Goal: Task Accomplishment & Management: Manage account settings

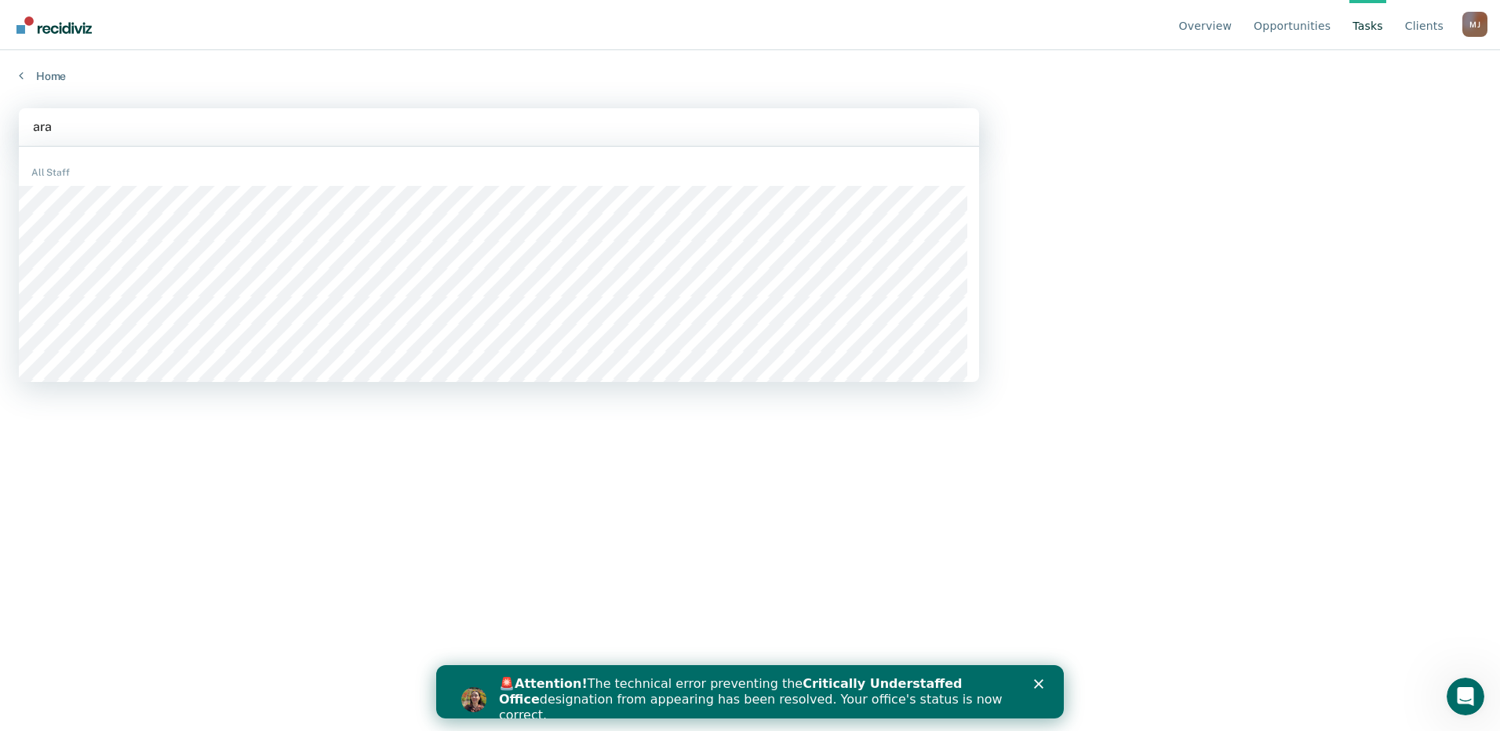
type input "arac"
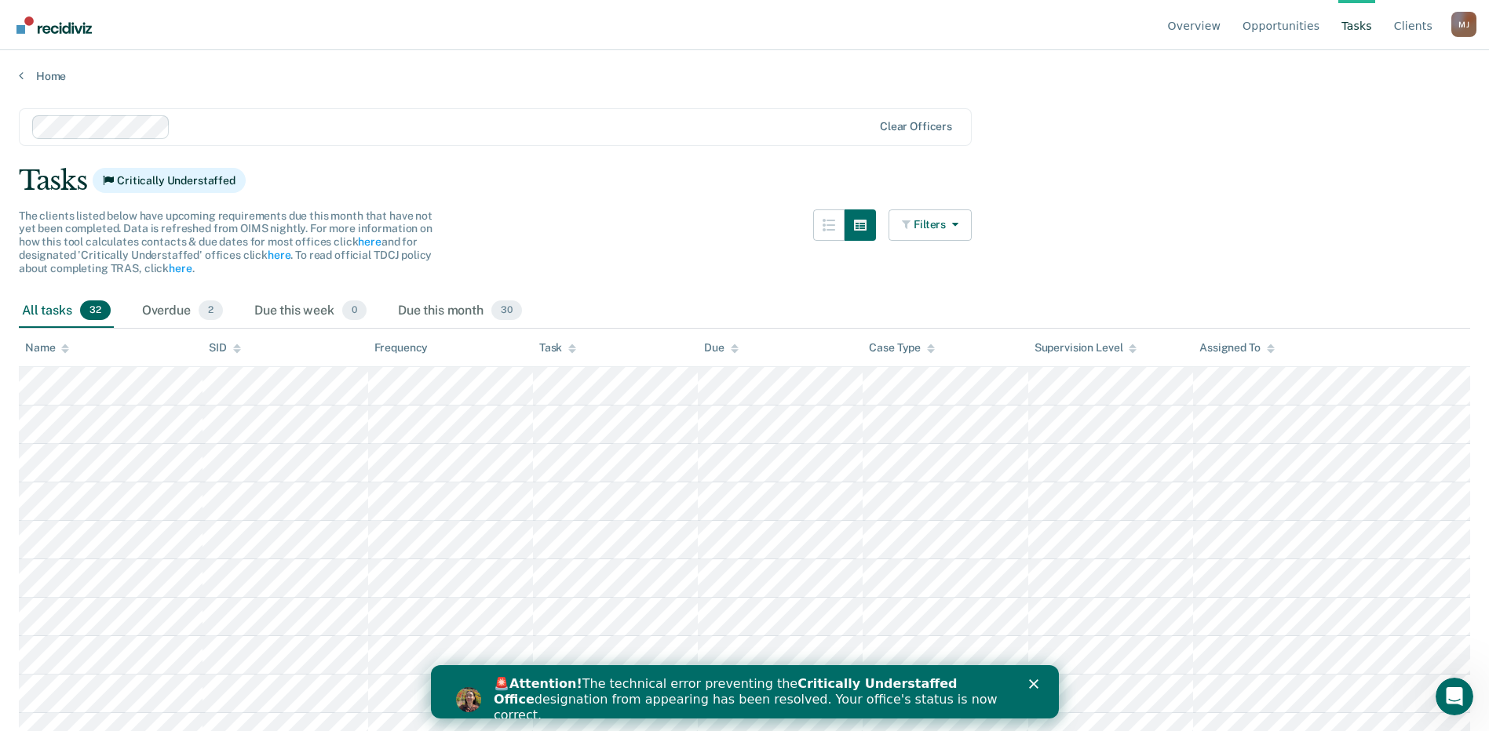
click at [1035, 686] on icon "Close" at bounding box center [1032, 684] width 9 height 9
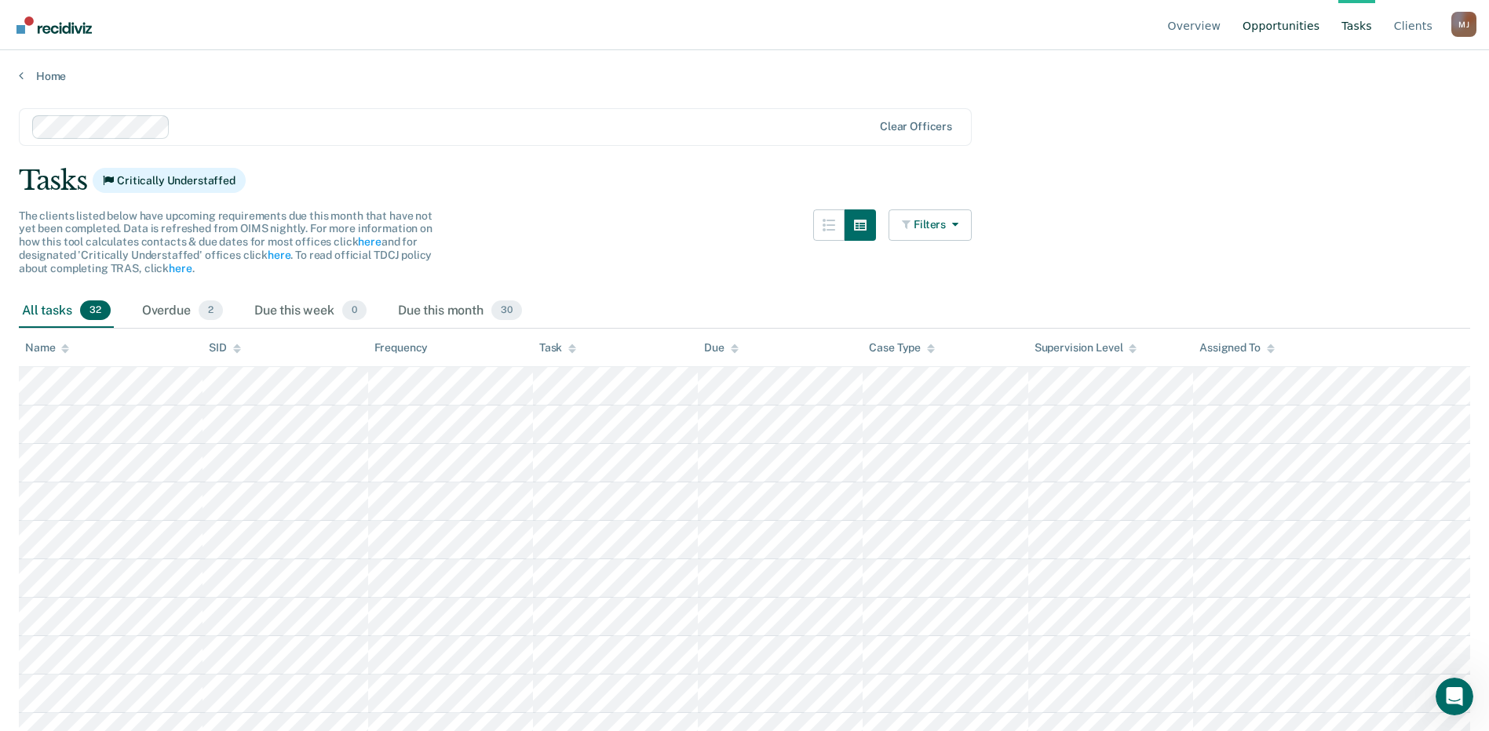
click at [1278, 19] on link "Opportunities" at bounding box center [1280, 25] width 83 height 50
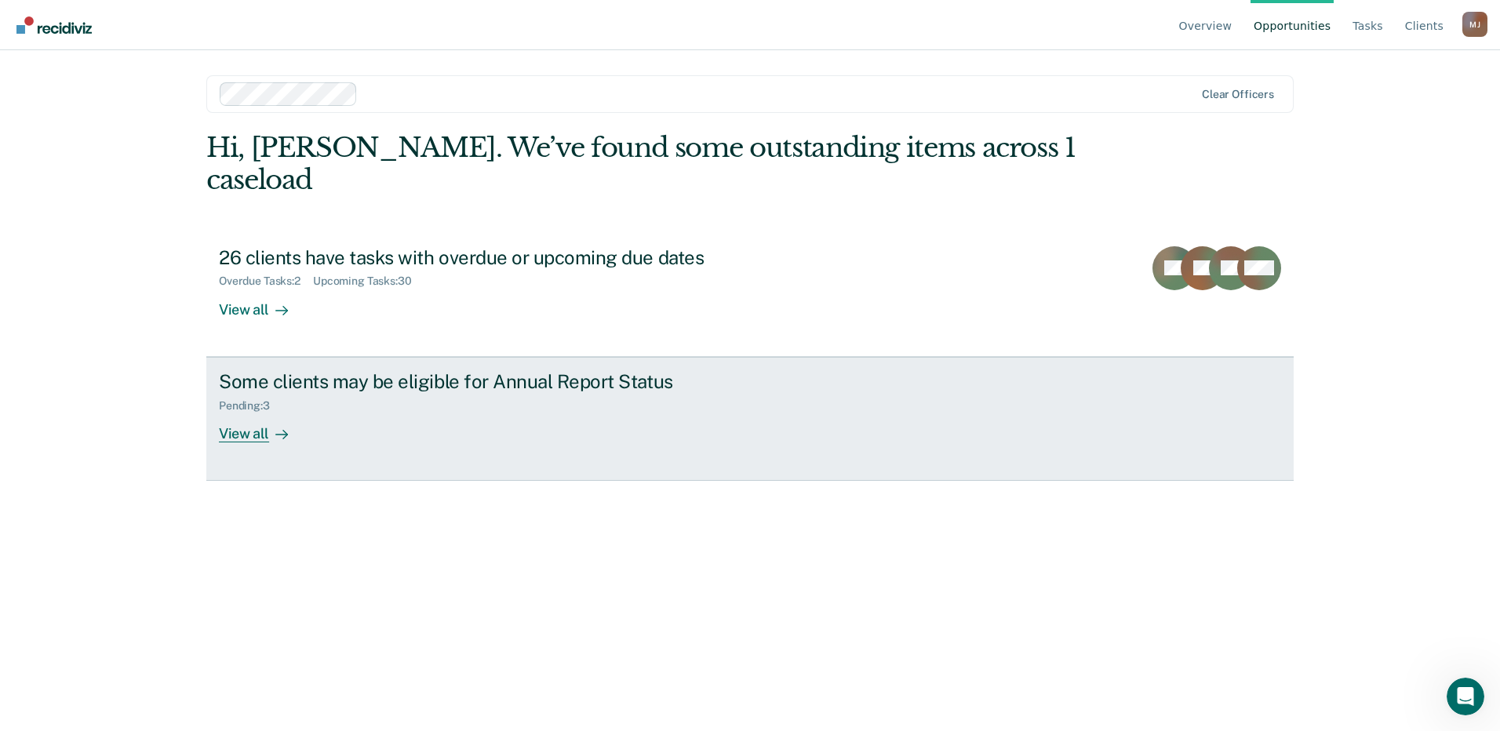
click at [228, 412] on div "View all" at bounding box center [263, 427] width 88 height 31
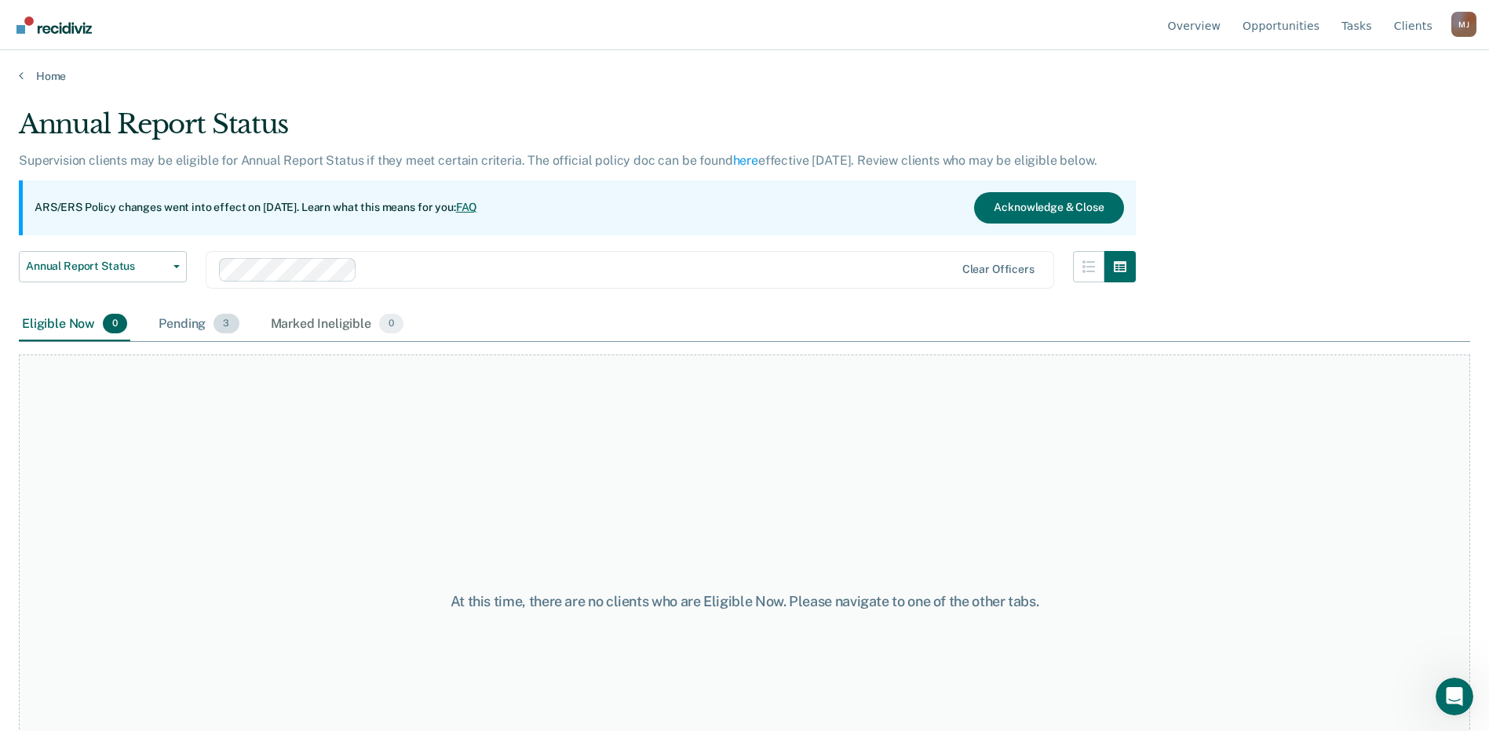
click at [169, 323] on div "Pending 3" at bounding box center [198, 325] width 86 height 35
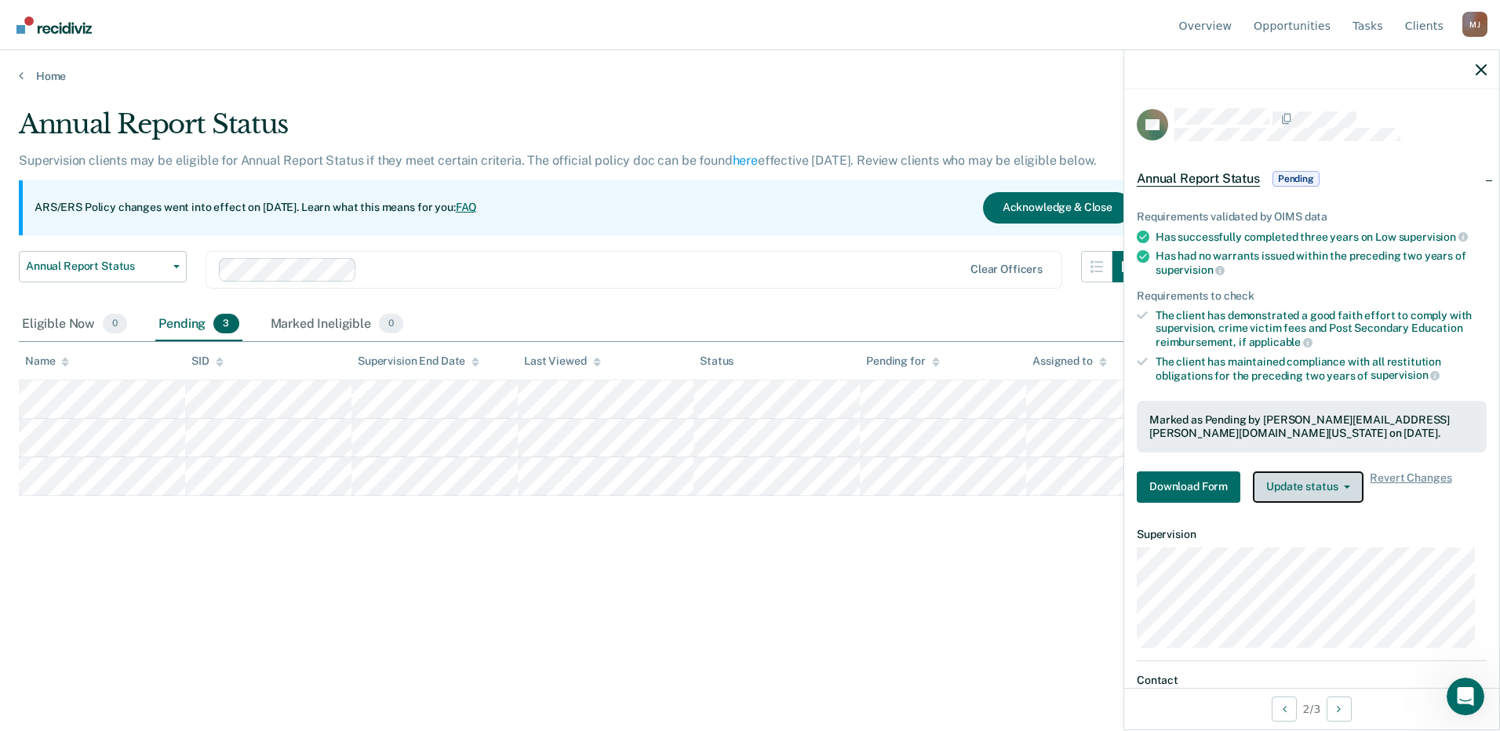
click at [1325, 488] on button "Update status" at bounding box center [1308, 487] width 111 height 31
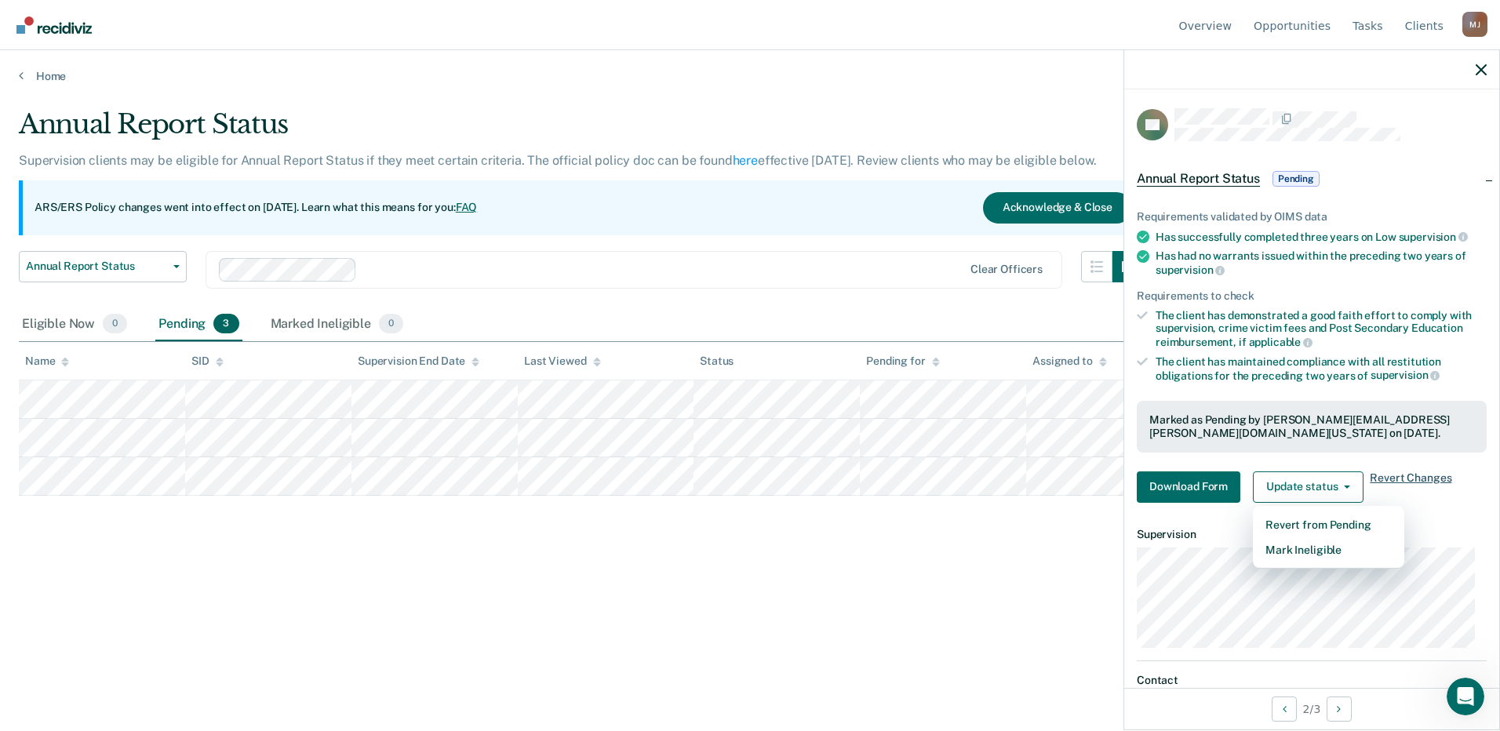
click at [1395, 483] on span "Revert Changes" at bounding box center [1411, 487] width 82 height 31
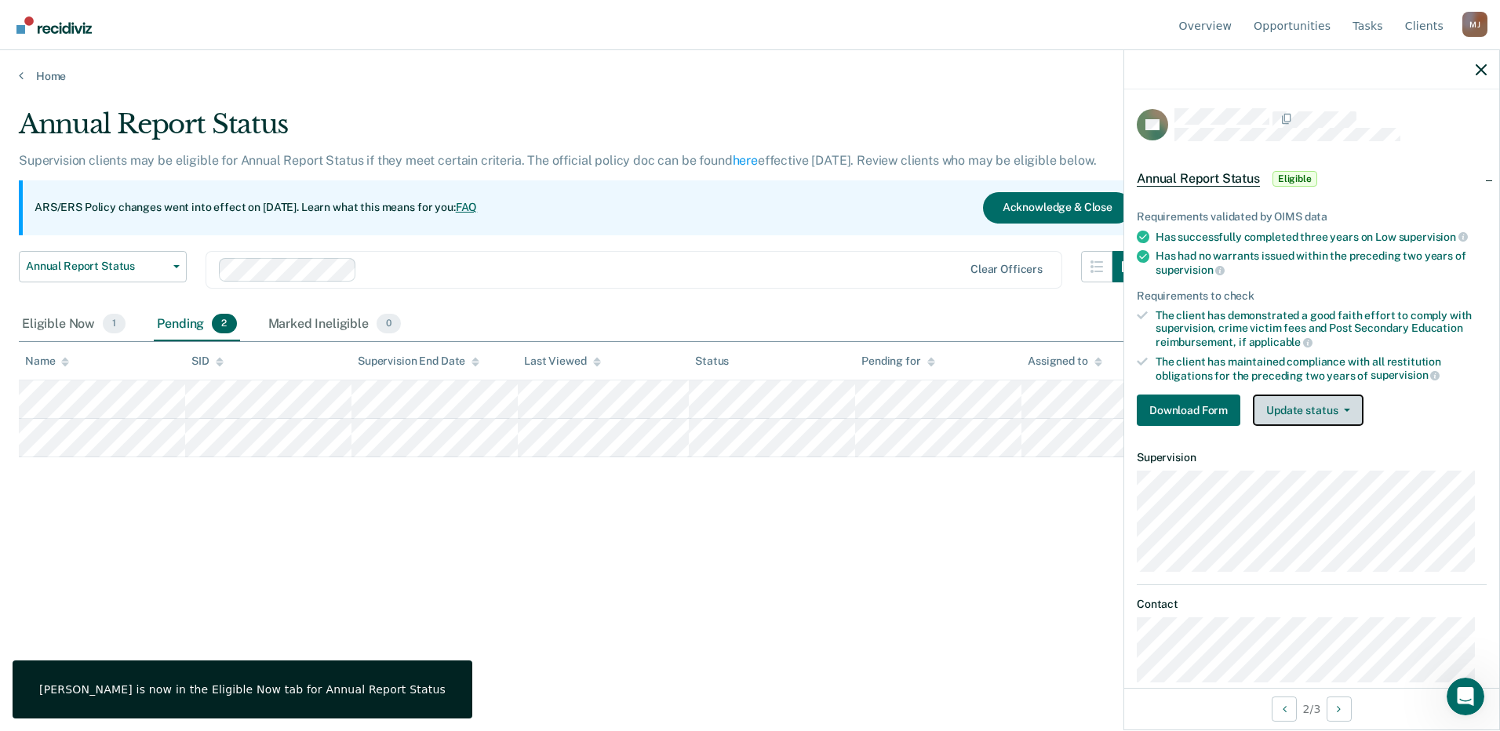
click at [1340, 411] on button "Update status" at bounding box center [1308, 410] width 111 height 31
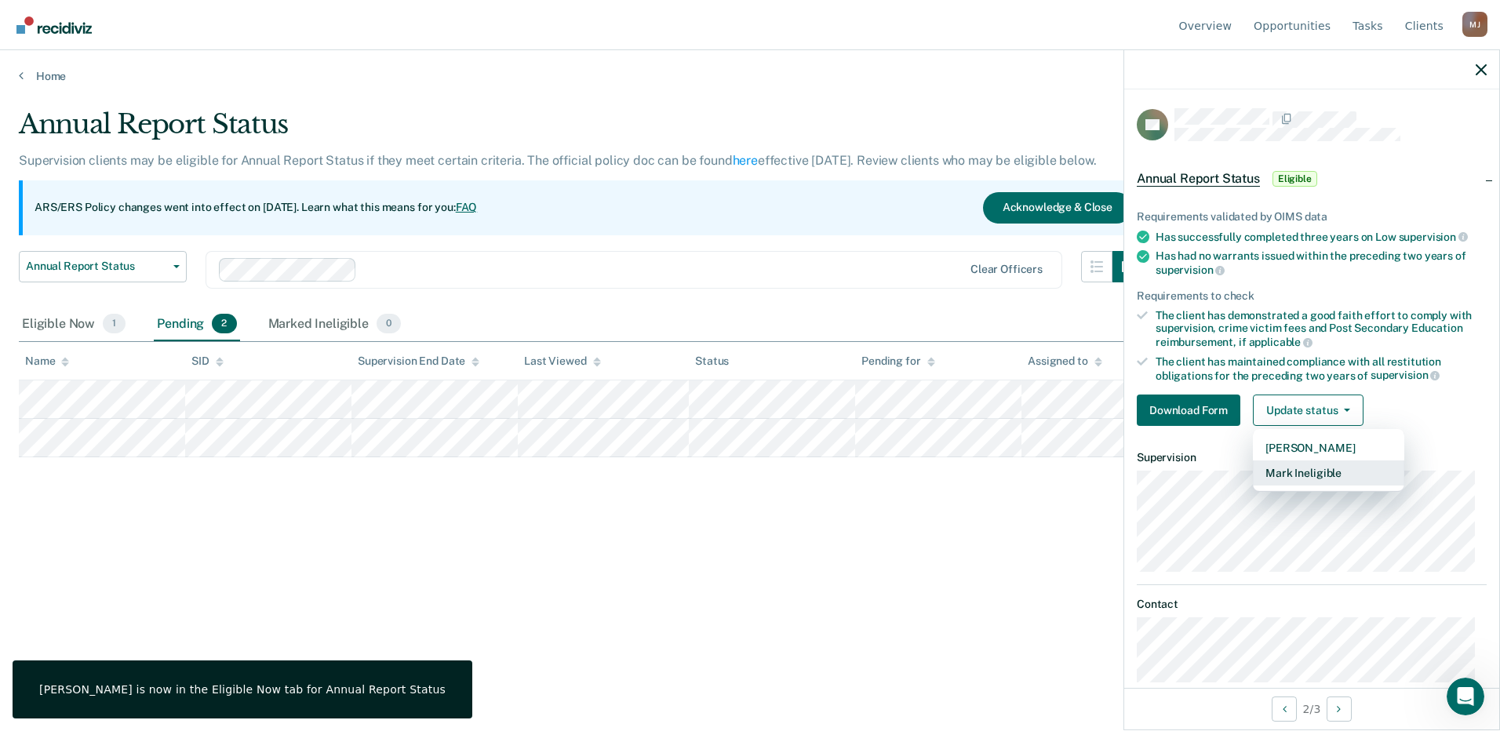
click at [1326, 472] on button "Mark Ineligible" at bounding box center [1328, 473] width 151 height 25
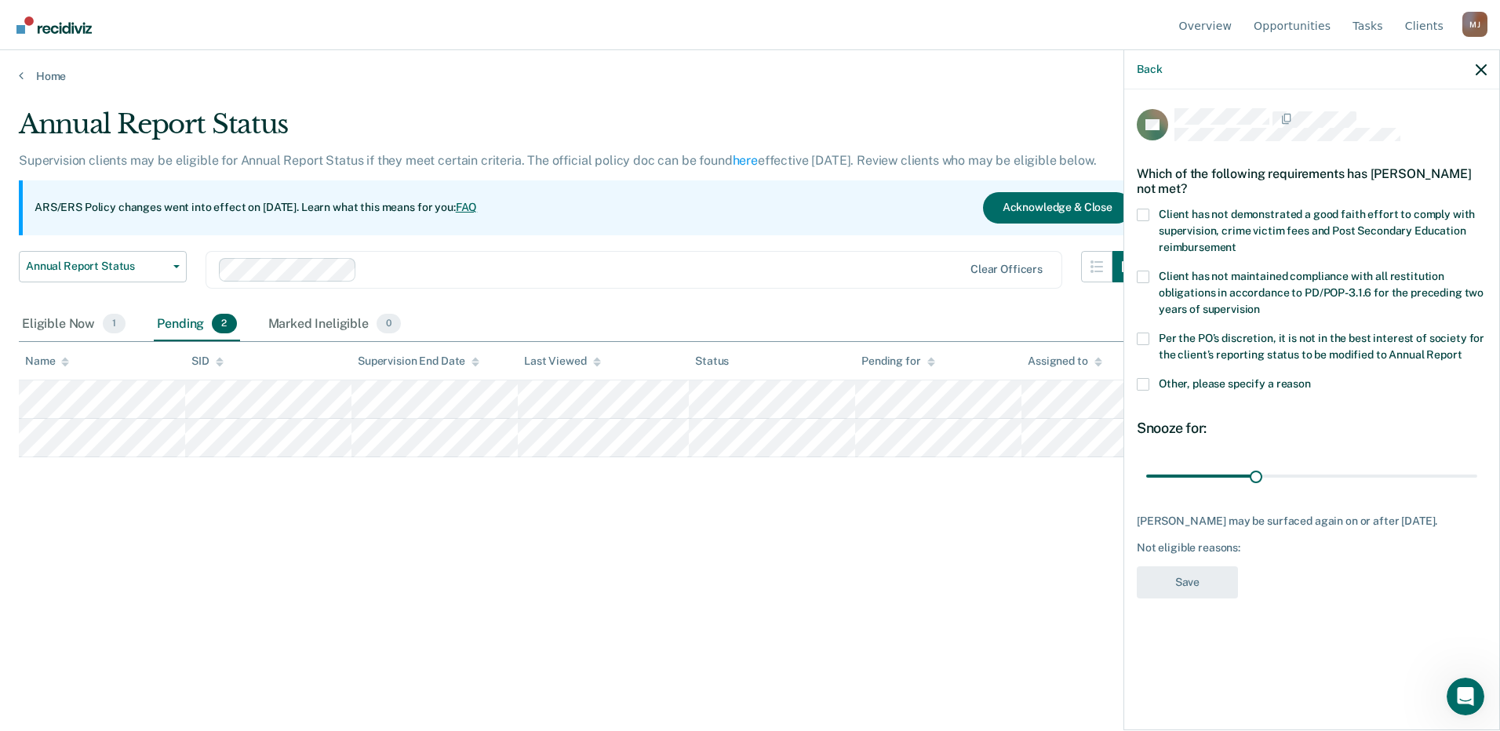
click at [1151, 382] on label "Other, please specify a reason" at bounding box center [1312, 386] width 350 height 16
click at [1311, 378] on input "Other, please specify a reason" at bounding box center [1311, 378] width 0 height 0
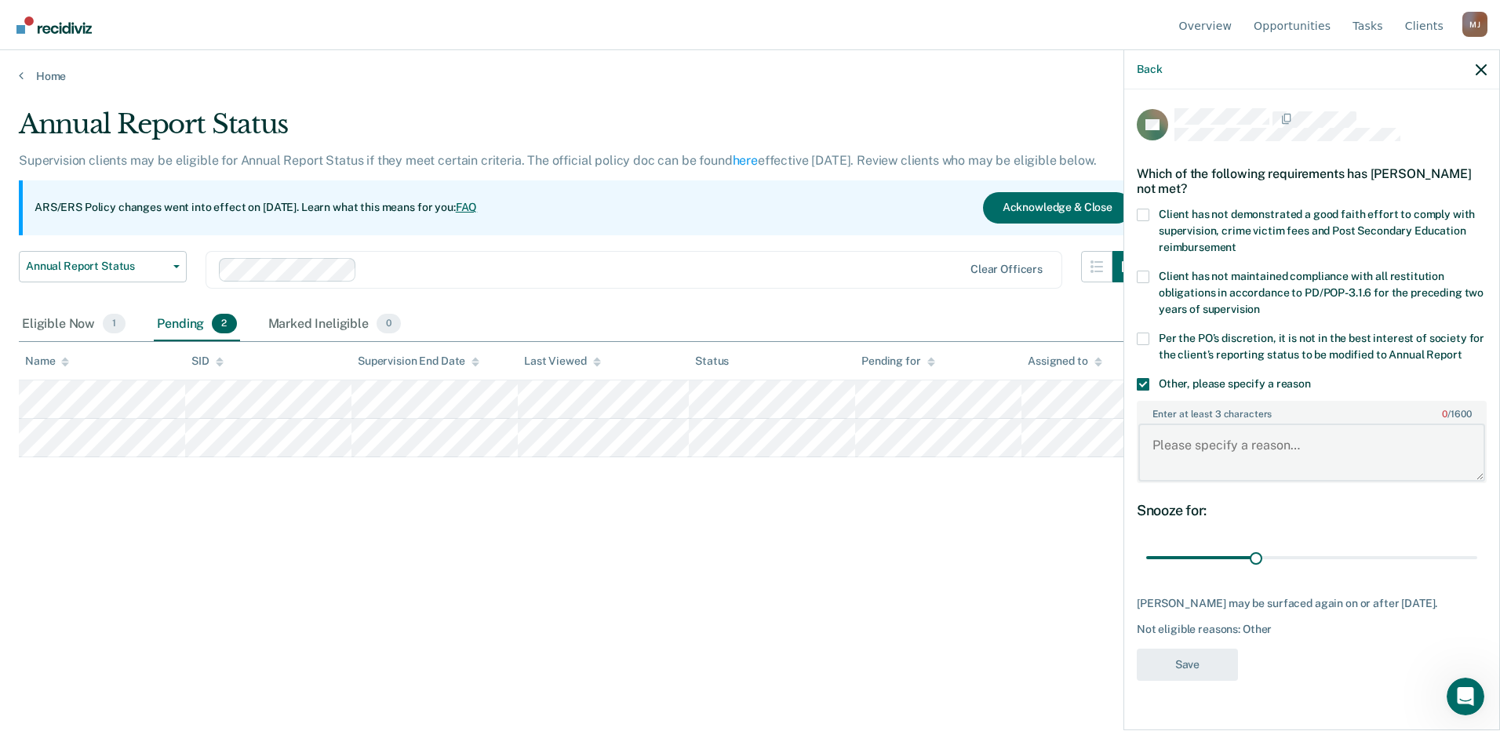
click at [1216, 451] on textarea "Enter at least 3 characters 0 / 1600" at bounding box center [1312, 453] width 347 height 58
type textarea "Client had a warrant issued in [DATE]"
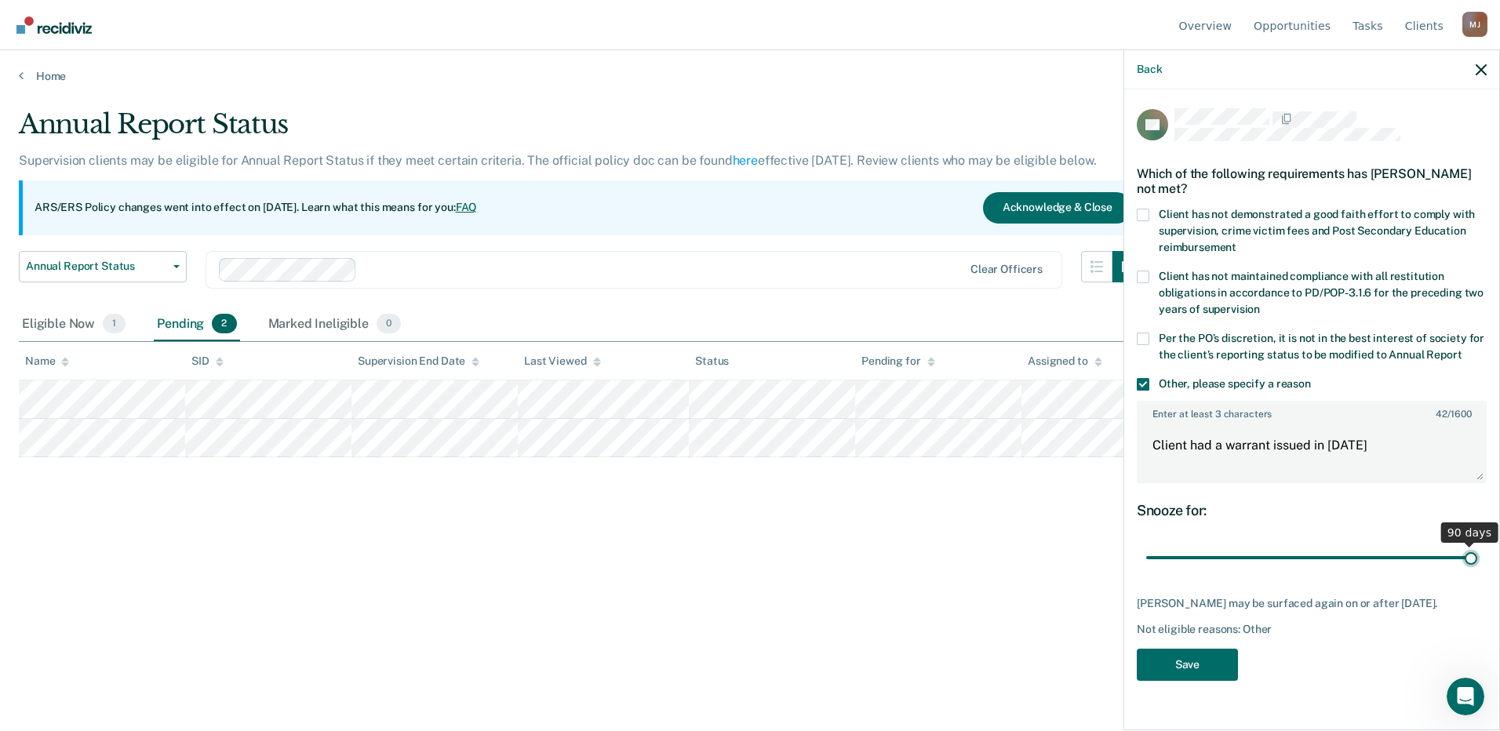
drag, startPoint x: 1252, startPoint y: 552, endPoint x: 1511, endPoint y: 537, distance: 259.4
click at [1478, 545] on input "range" at bounding box center [1312, 558] width 331 height 27
type input "90"
drag, startPoint x: 1468, startPoint y: 560, endPoint x: 1701, endPoint y: 550, distance: 232.5
click at [1478, 550] on input "range" at bounding box center [1312, 558] width 331 height 27
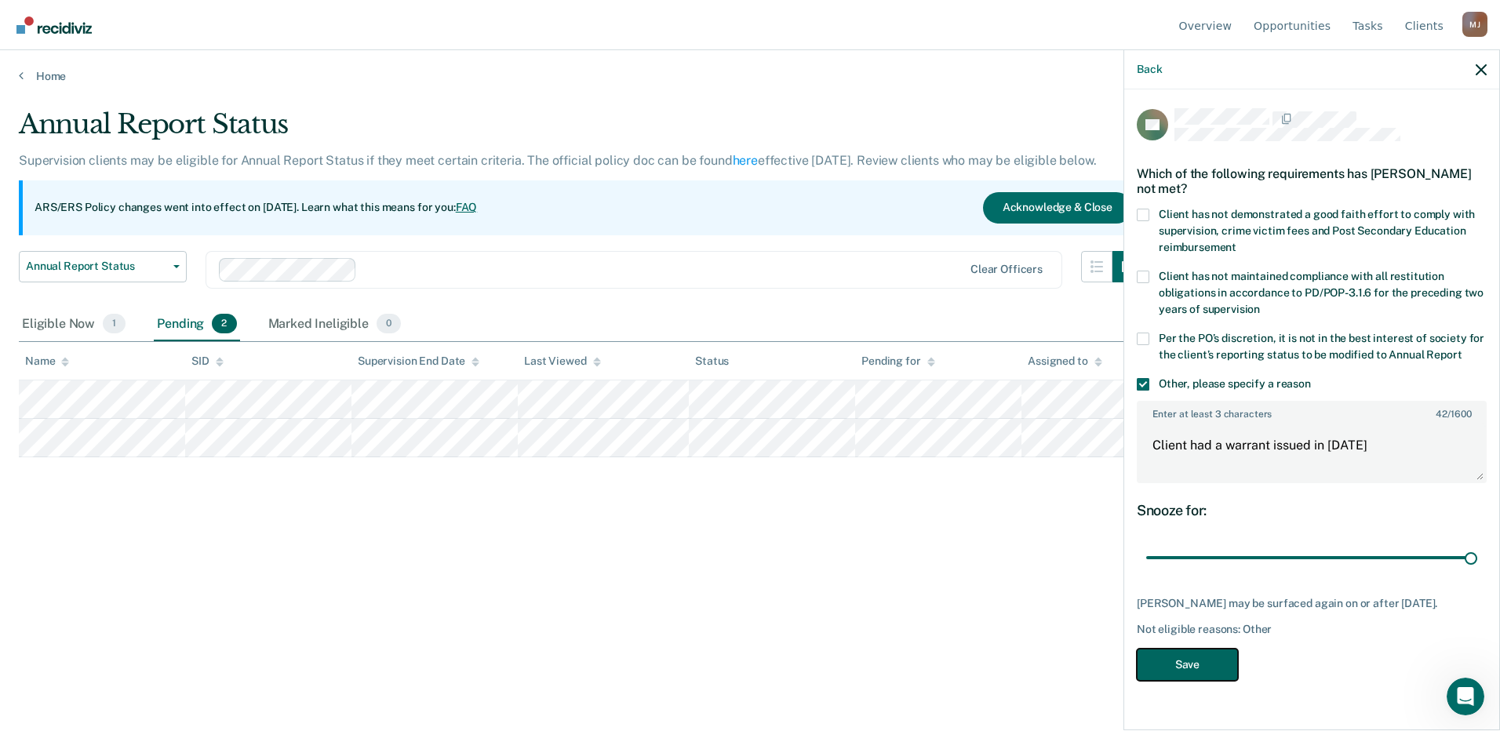
click at [1209, 676] on button "Save" at bounding box center [1187, 665] width 101 height 32
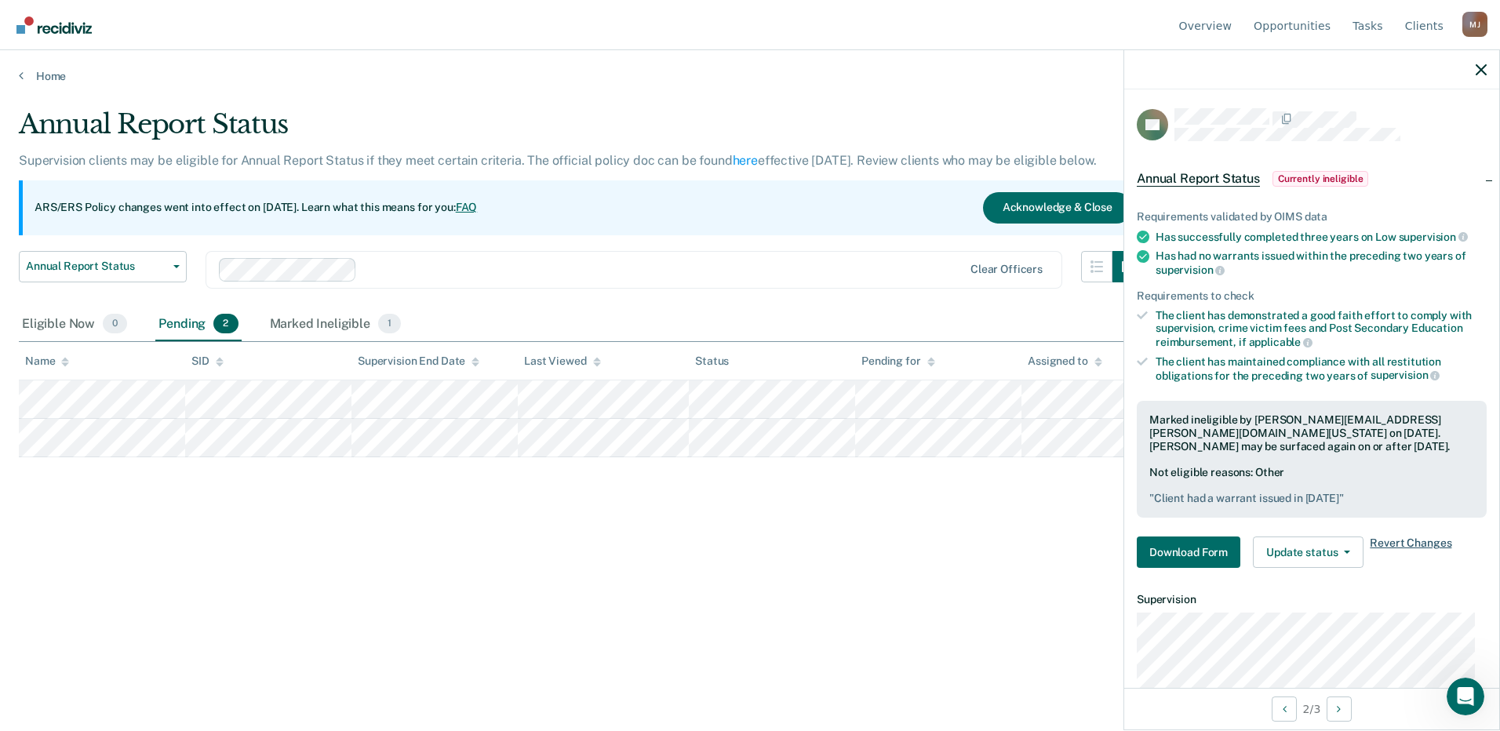
click at [1415, 541] on span "Revert Changes" at bounding box center [1411, 552] width 82 height 31
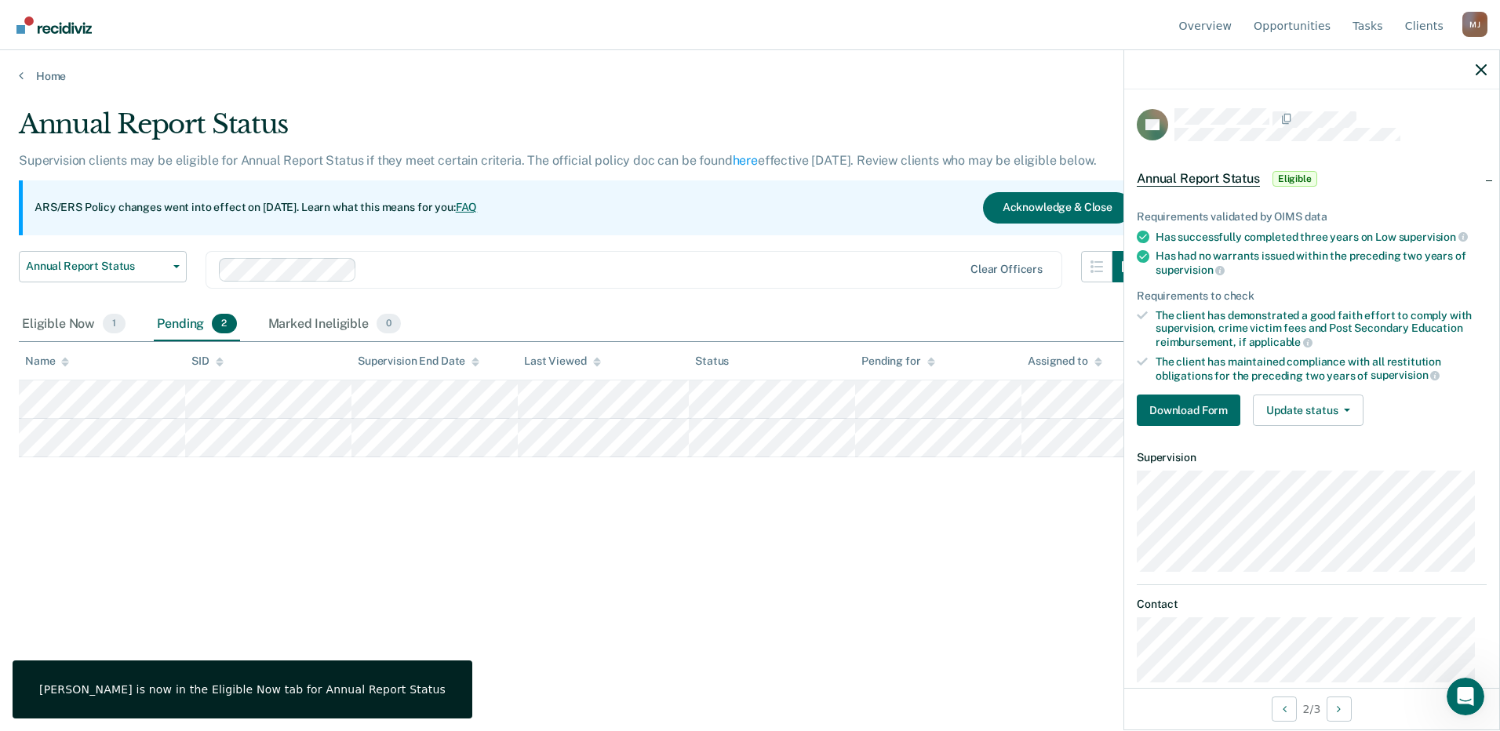
click at [199, 322] on div "Pending 2" at bounding box center [197, 325] width 86 height 35
click at [3, 323] on main "Annual Report Status Supervision clients may be eligible for Annual Report Stat…" at bounding box center [750, 404] width 1500 height 643
click at [26, 322] on div "Eligible Now 1" at bounding box center [74, 325] width 110 height 35
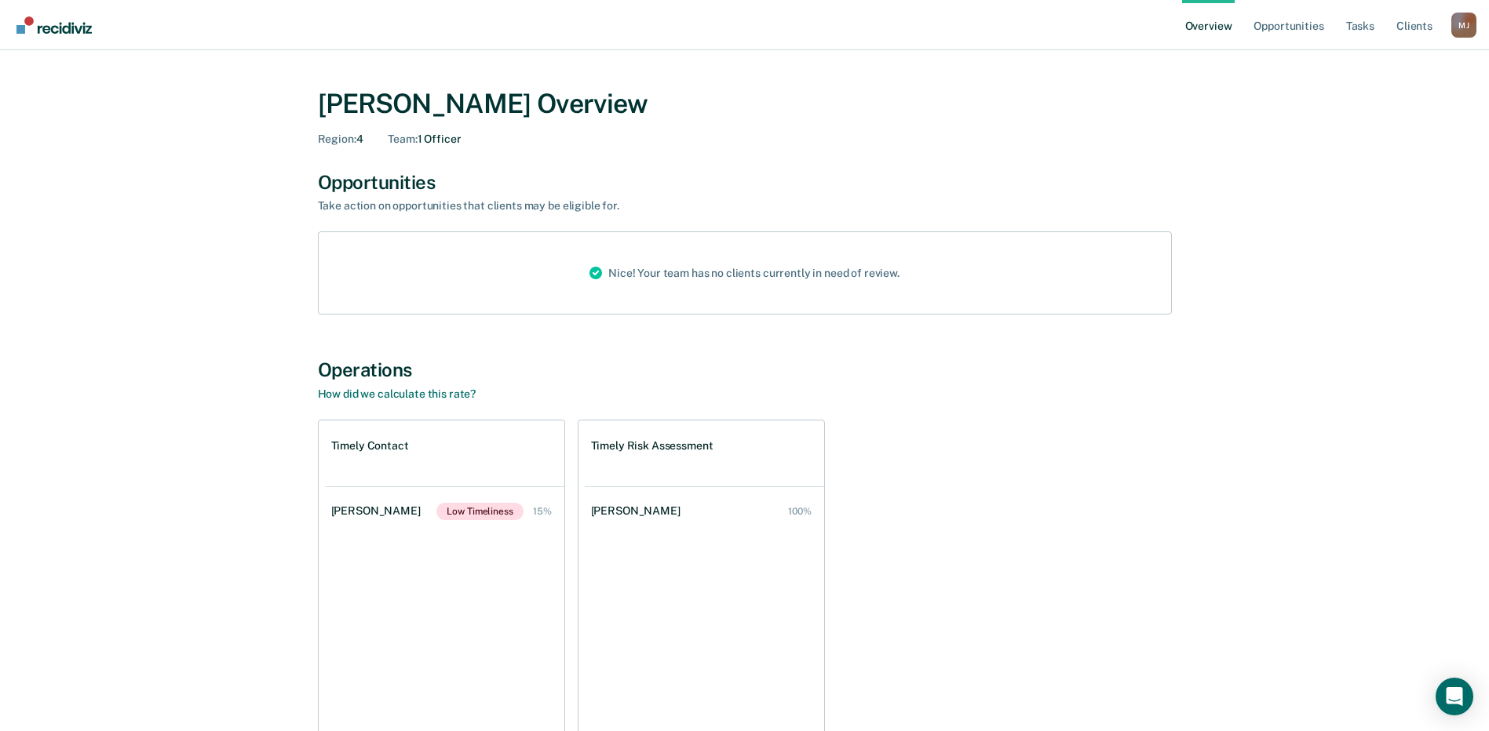
click at [385, 265] on div "Nice! Your team has no clients currently in need of review." at bounding box center [745, 272] width 854 height 83
click at [1289, 24] on link "Opportunities" at bounding box center [1288, 25] width 76 height 50
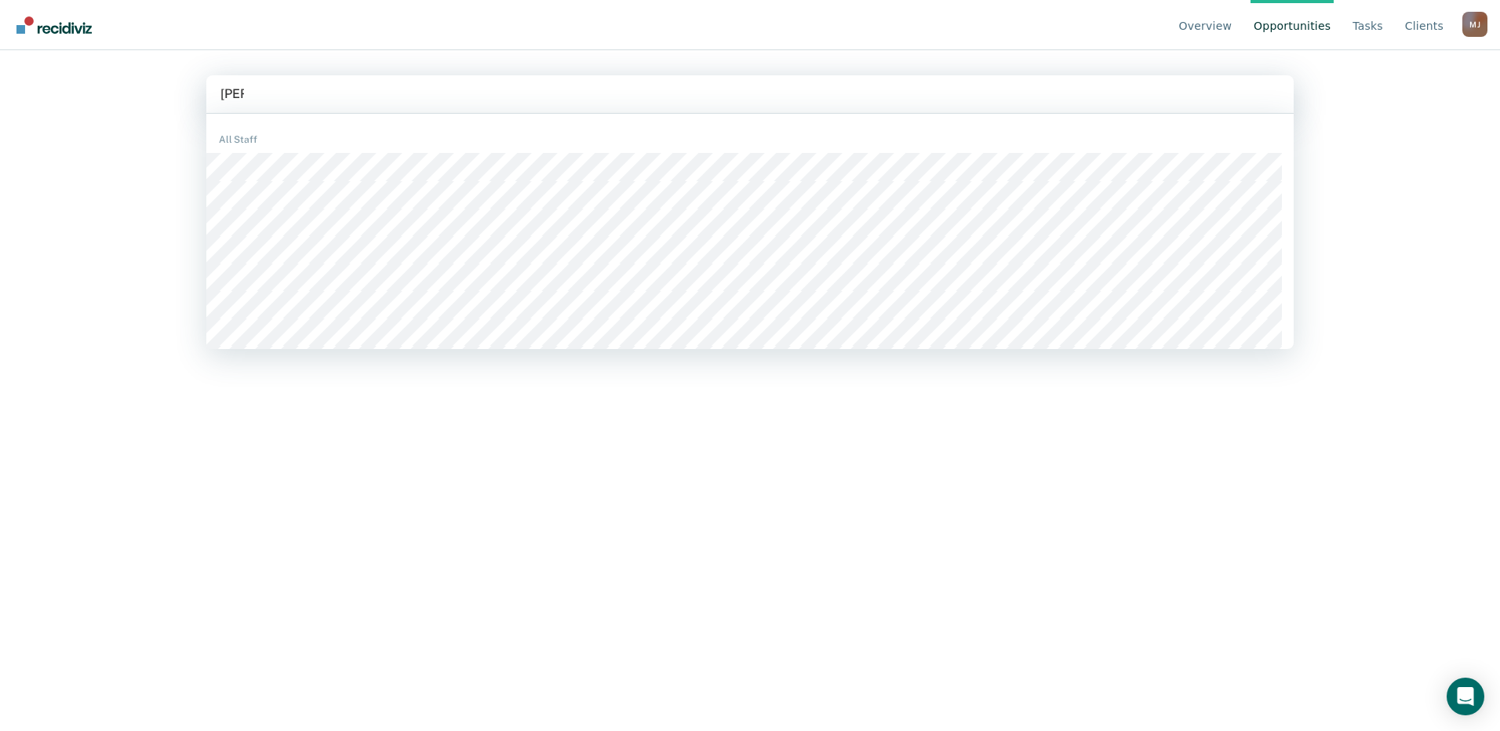
type input "krist"
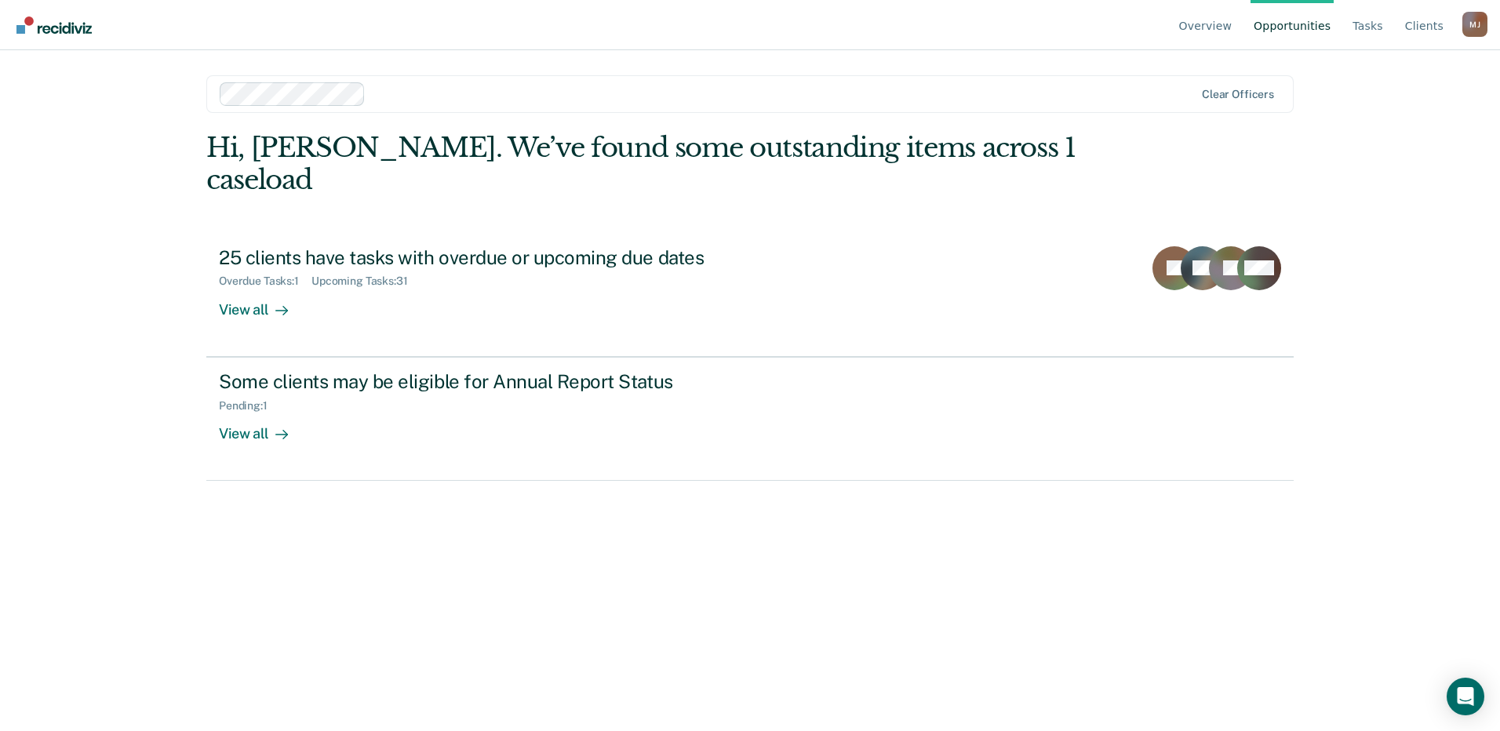
drag, startPoint x: 1292, startPoint y: 26, endPoint x: 1268, endPoint y: 31, distance: 24.0
click at [1292, 26] on link "Opportunities" at bounding box center [1292, 25] width 83 height 50
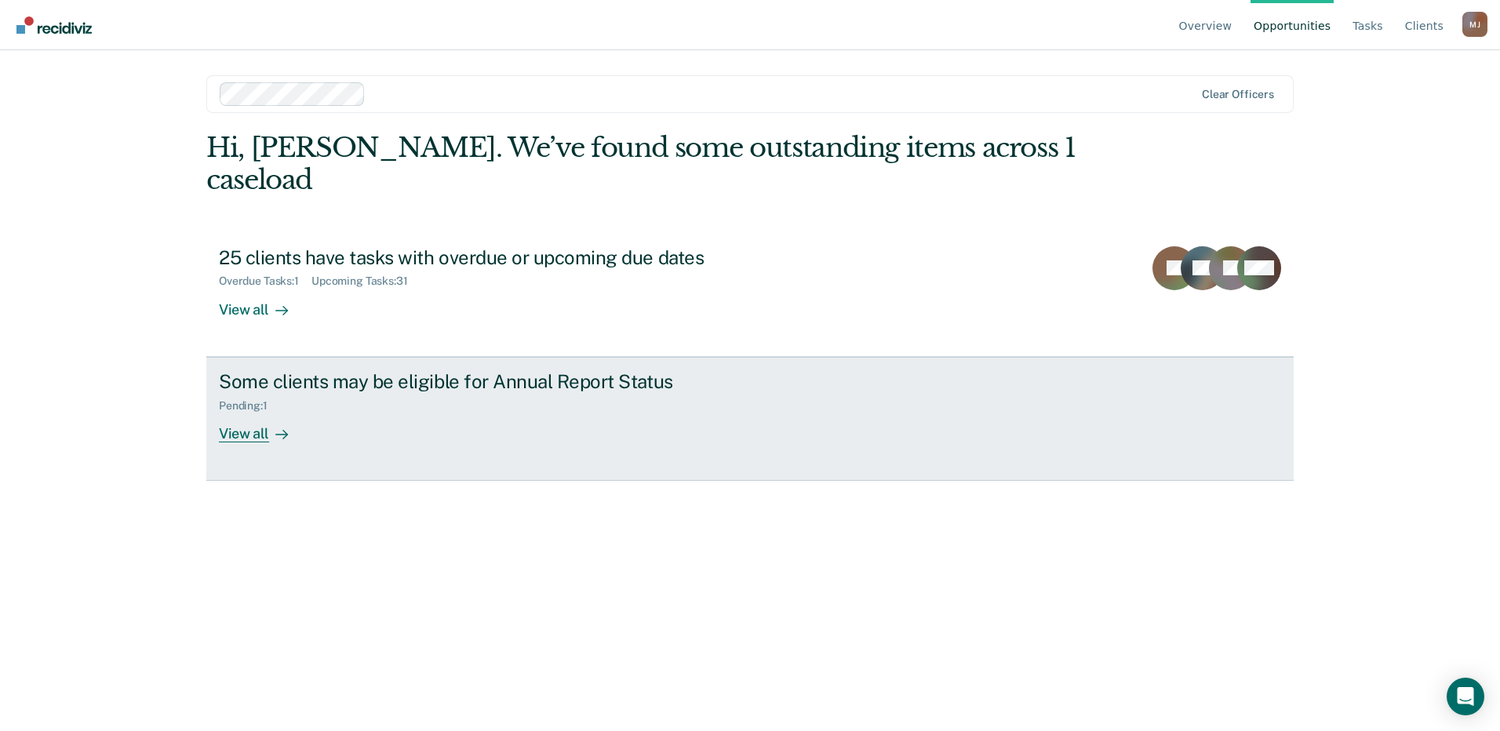
click at [259, 412] on div "View all" at bounding box center [263, 427] width 88 height 31
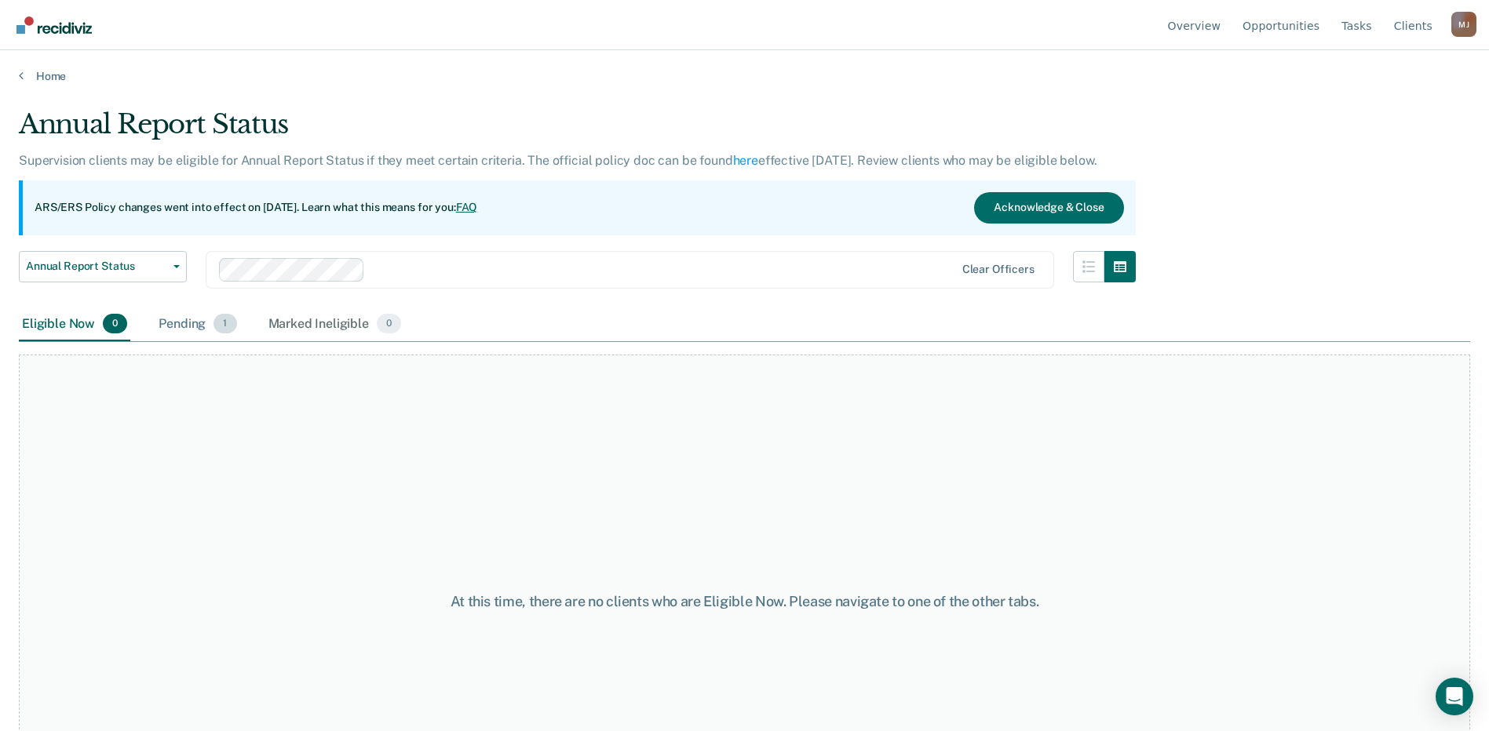
click at [193, 324] on div "Pending 1" at bounding box center [197, 325] width 84 height 35
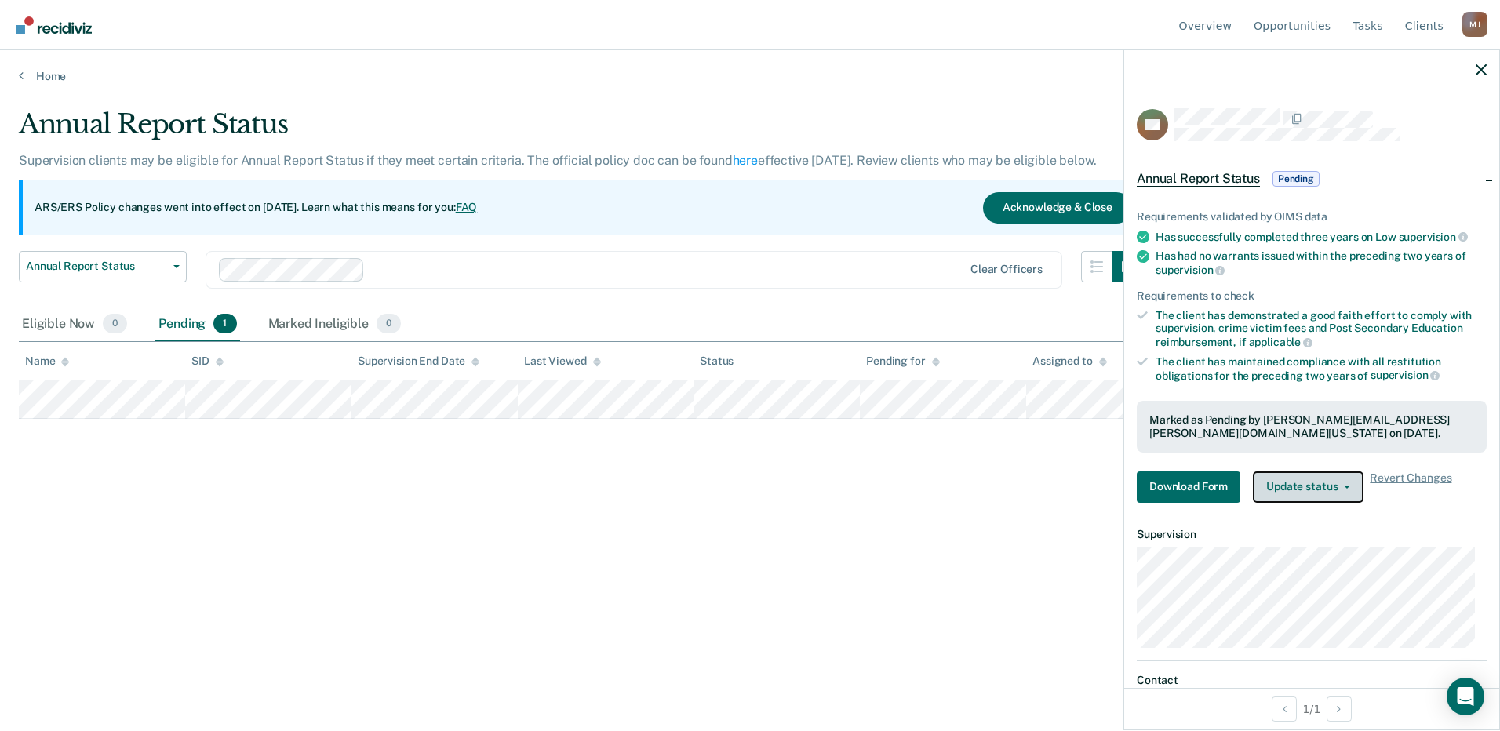
click at [1354, 487] on button "Update status" at bounding box center [1308, 487] width 111 height 31
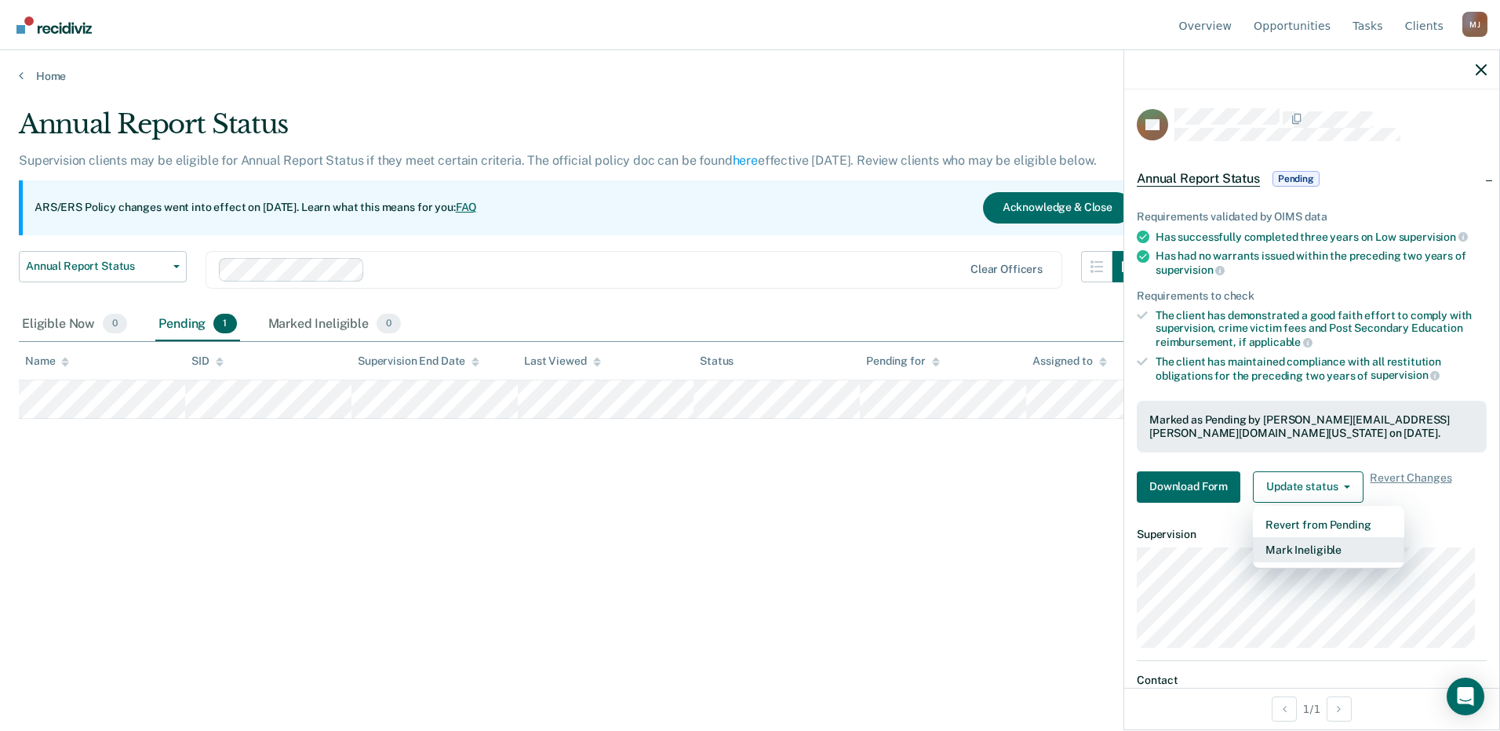
click at [1302, 548] on button "Mark Ineligible" at bounding box center [1328, 550] width 151 height 25
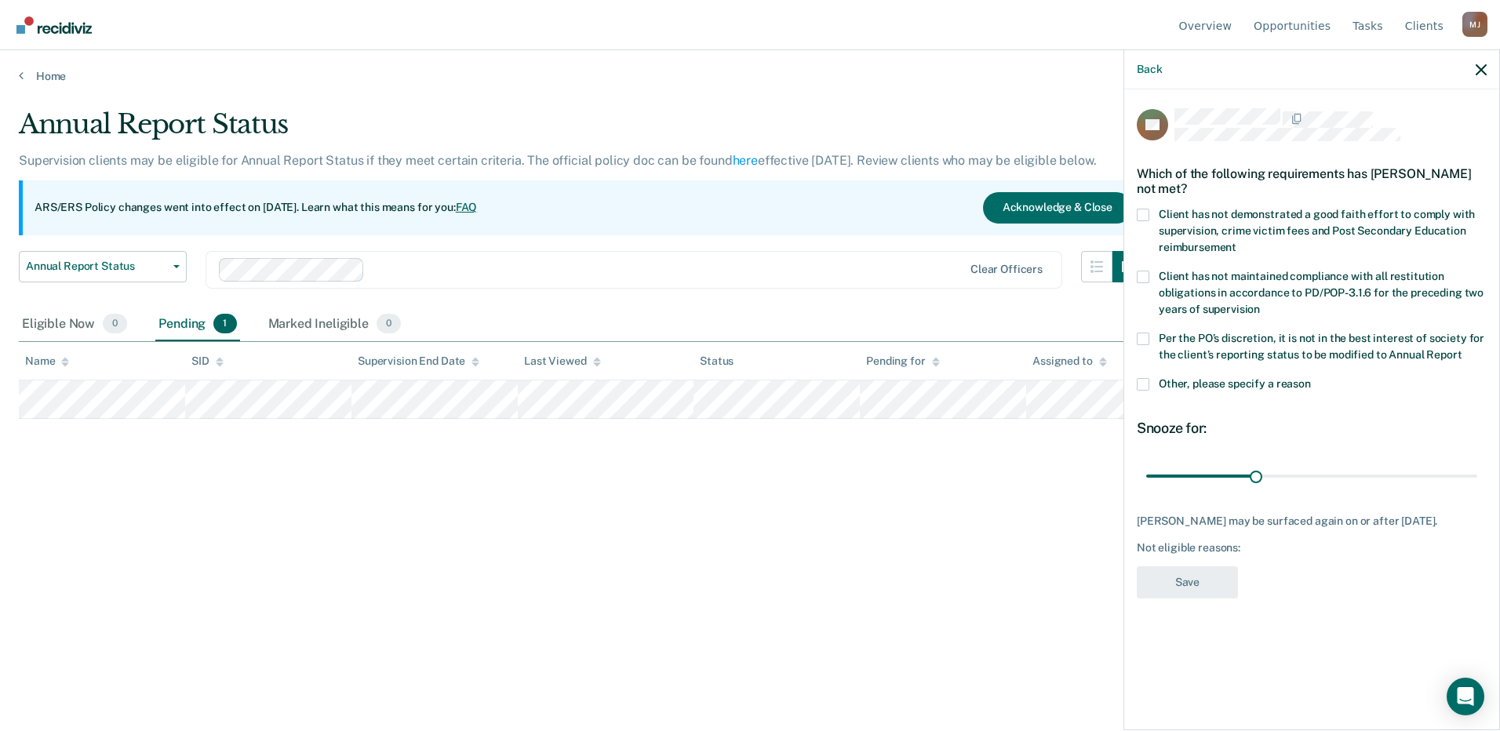
click at [1147, 386] on span at bounding box center [1143, 384] width 13 height 13
click at [1311, 378] on input "Other, please specify a reason" at bounding box center [1311, 378] width 0 height 0
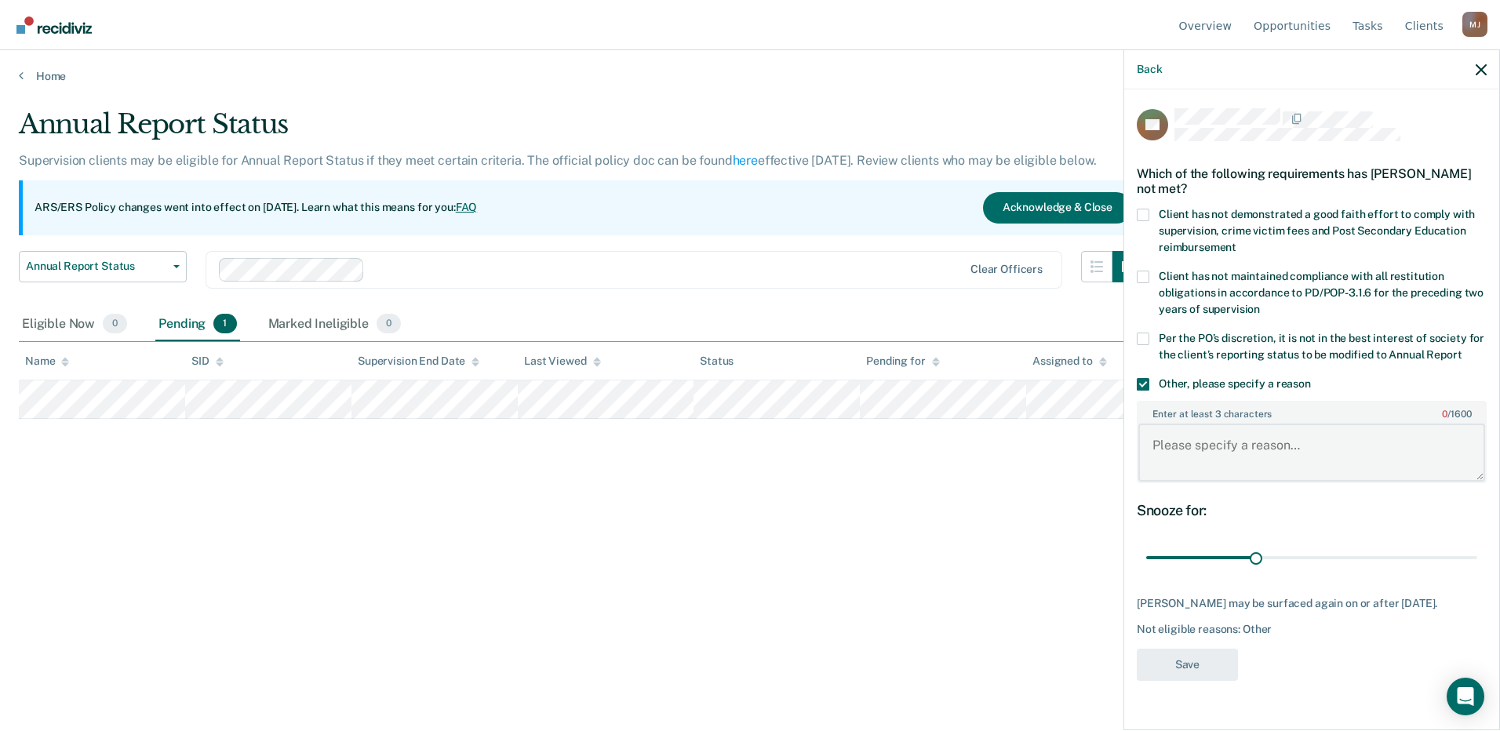
click at [1278, 449] on textarea "Enter at least 3 characters 0 / 1600" at bounding box center [1312, 453] width 347 height 58
click at [1256, 439] on textarea "Client has" at bounding box center [1312, 453] width 347 height 58
type textarea "Client has a current pending charge"
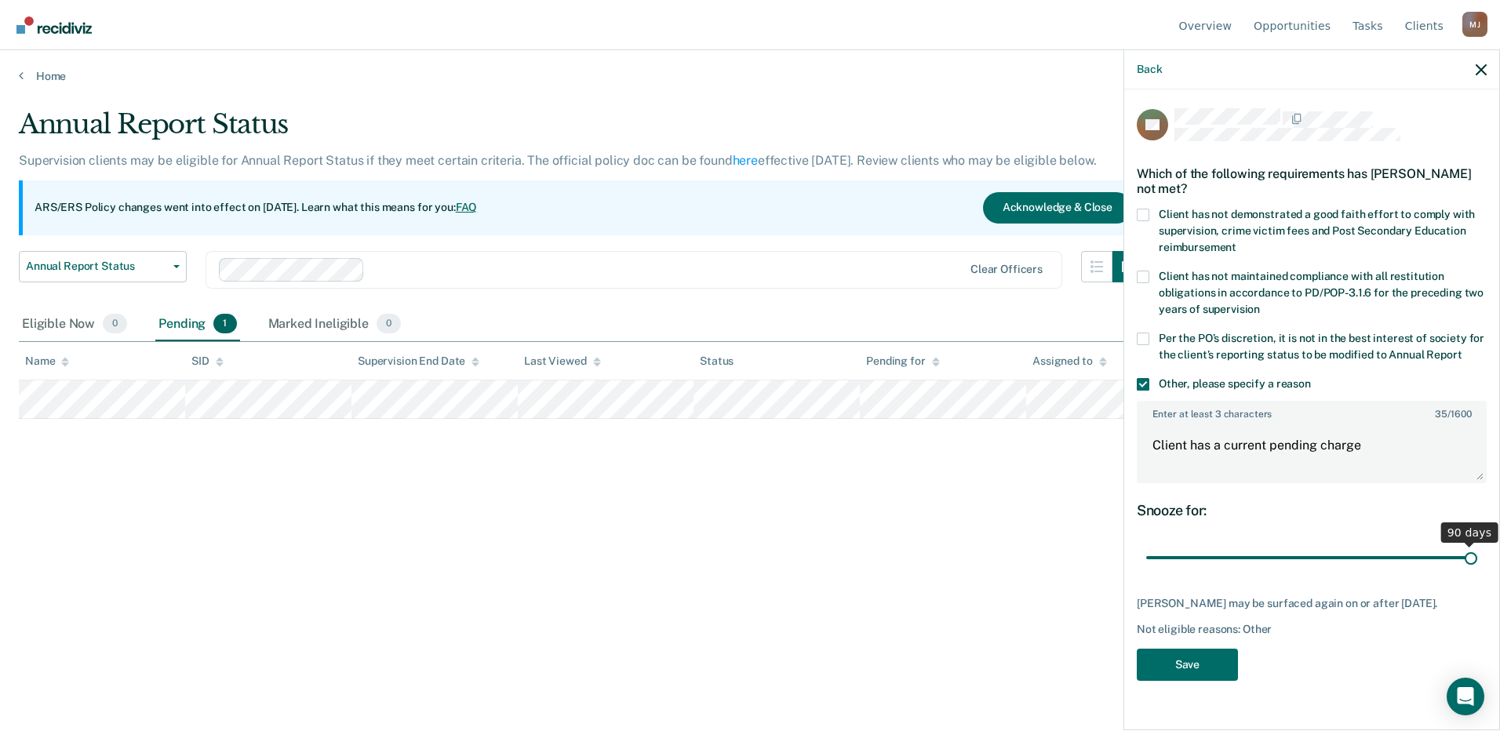
drag, startPoint x: 1255, startPoint y: 557, endPoint x: 1571, endPoint y: 554, distance: 316.3
type input "90"
click at [1478, 554] on input "range" at bounding box center [1312, 558] width 331 height 27
click at [1179, 660] on button "Save" at bounding box center [1187, 665] width 101 height 32
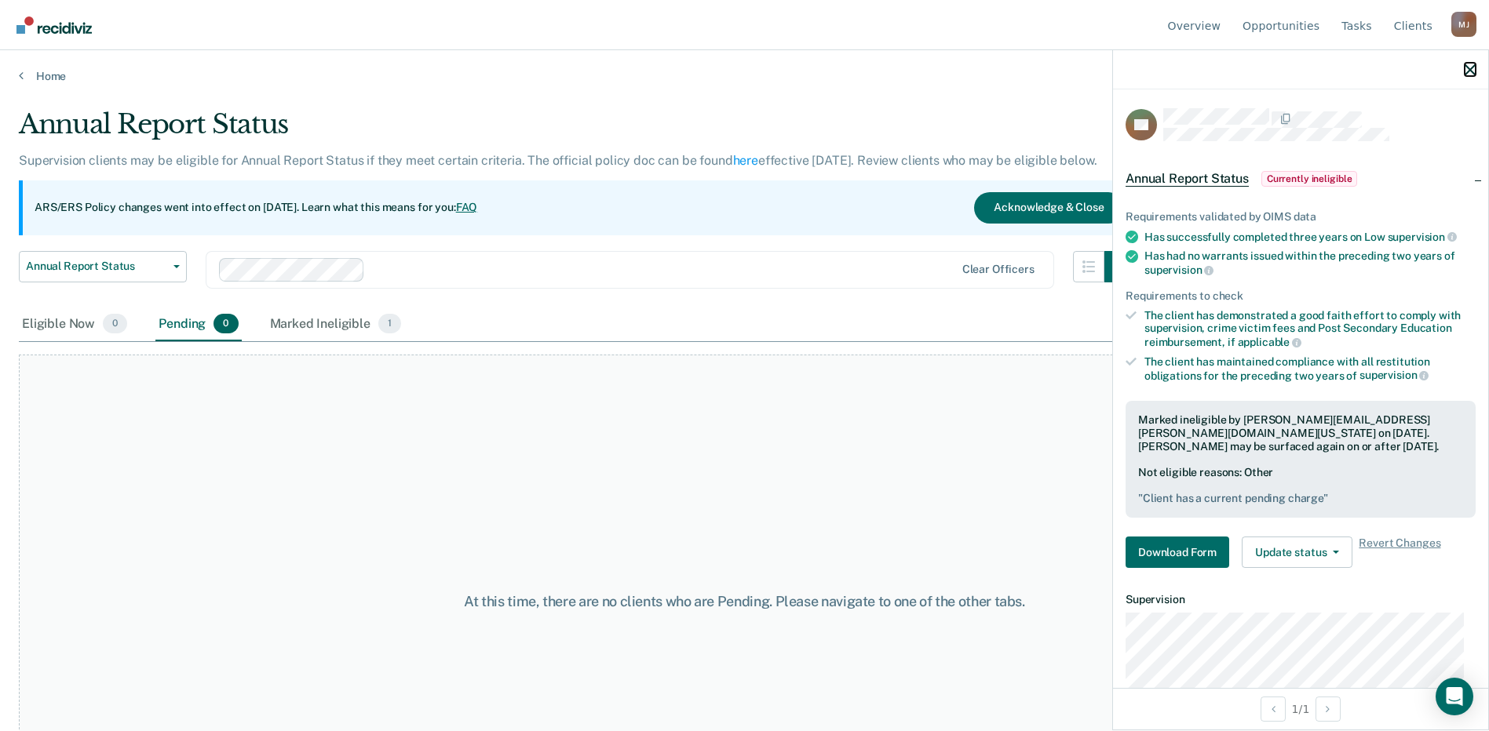
click at [1471, 67] on icon "button" at bounding box center [1469, 69] width 11 height 11
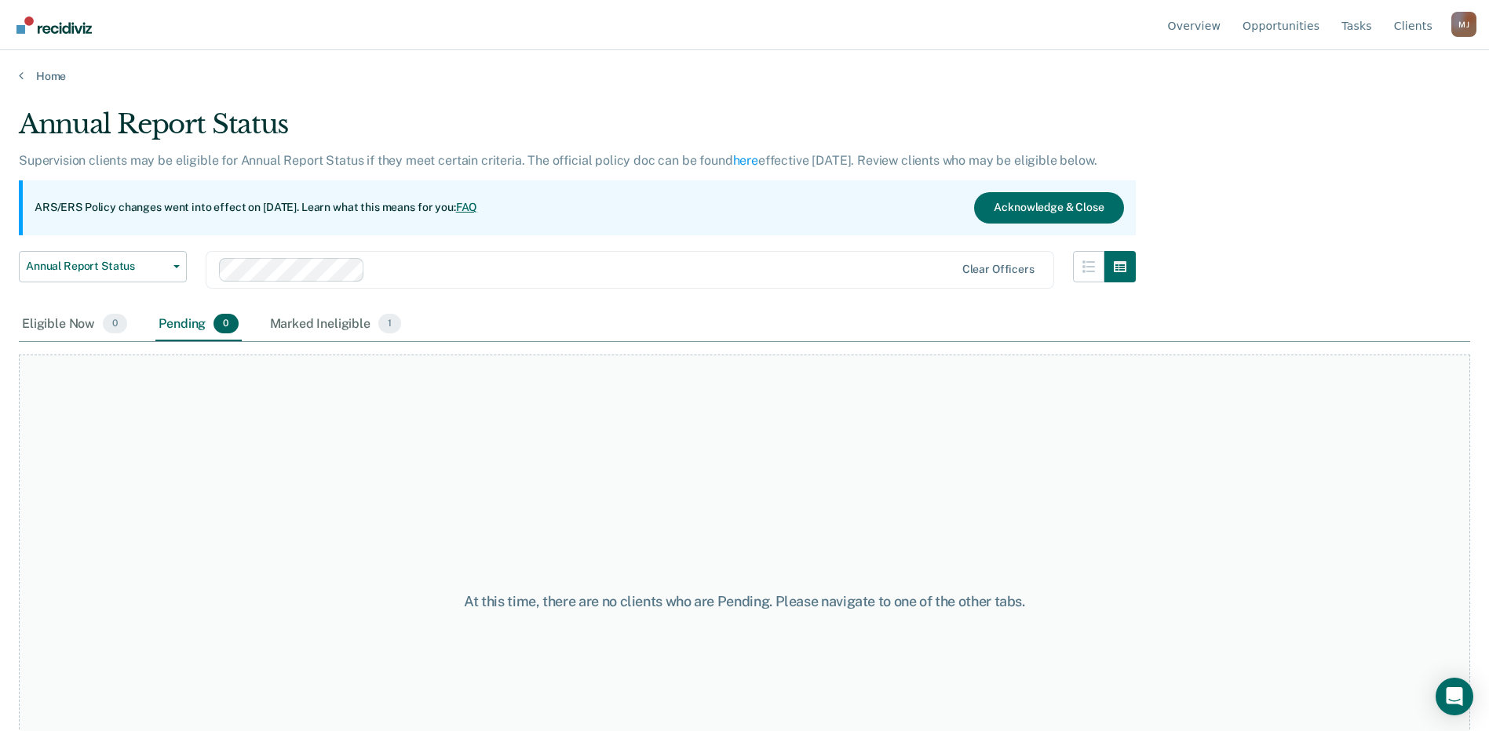
click at [53, 67] on div "Home" at bounding box center [744, 66] width 1489 height 33
click at [52, 81] on link "Home" at bounding box center [744, 76] width 1451 height 14
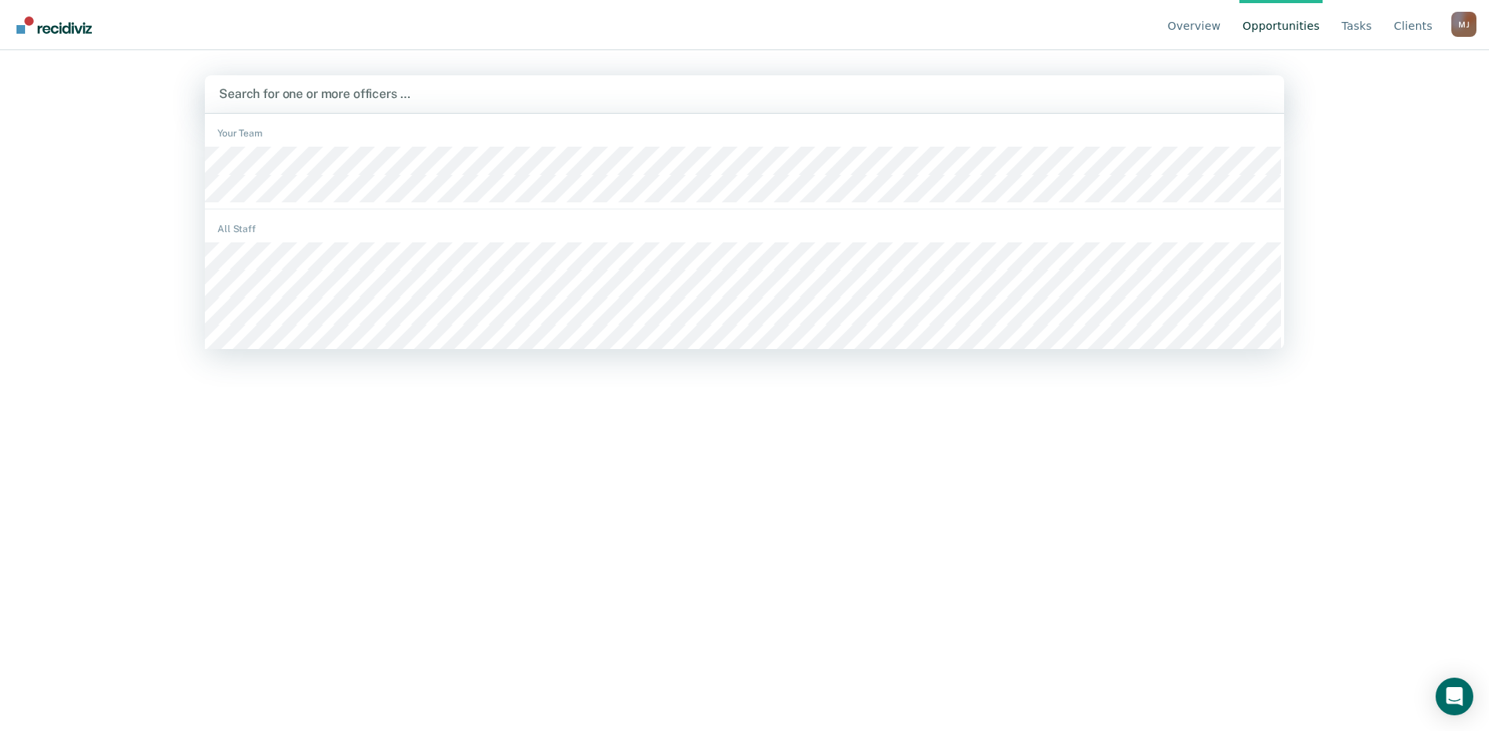
click at [884, 100] on div at bounding box center [744, 94] width 1051 height 18
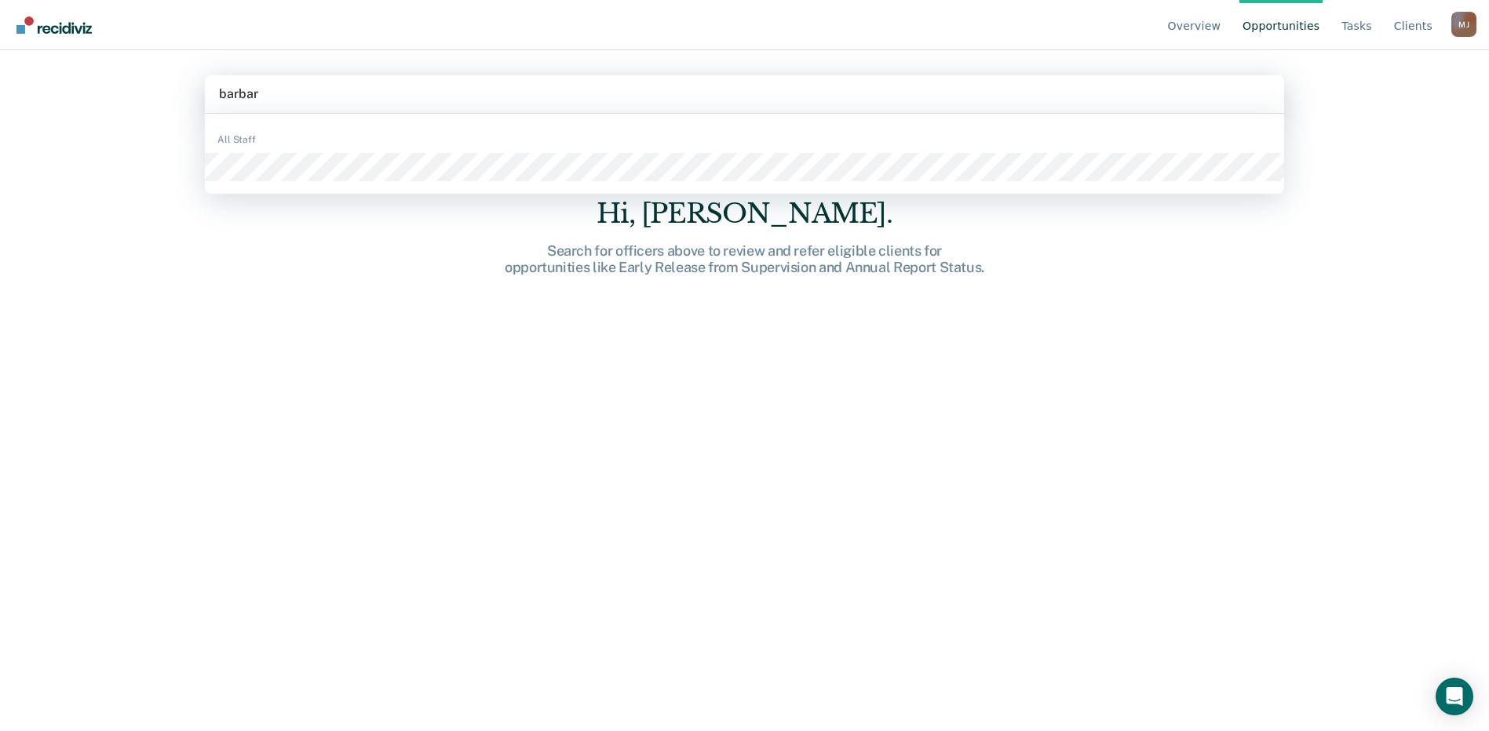
type input "barbara"
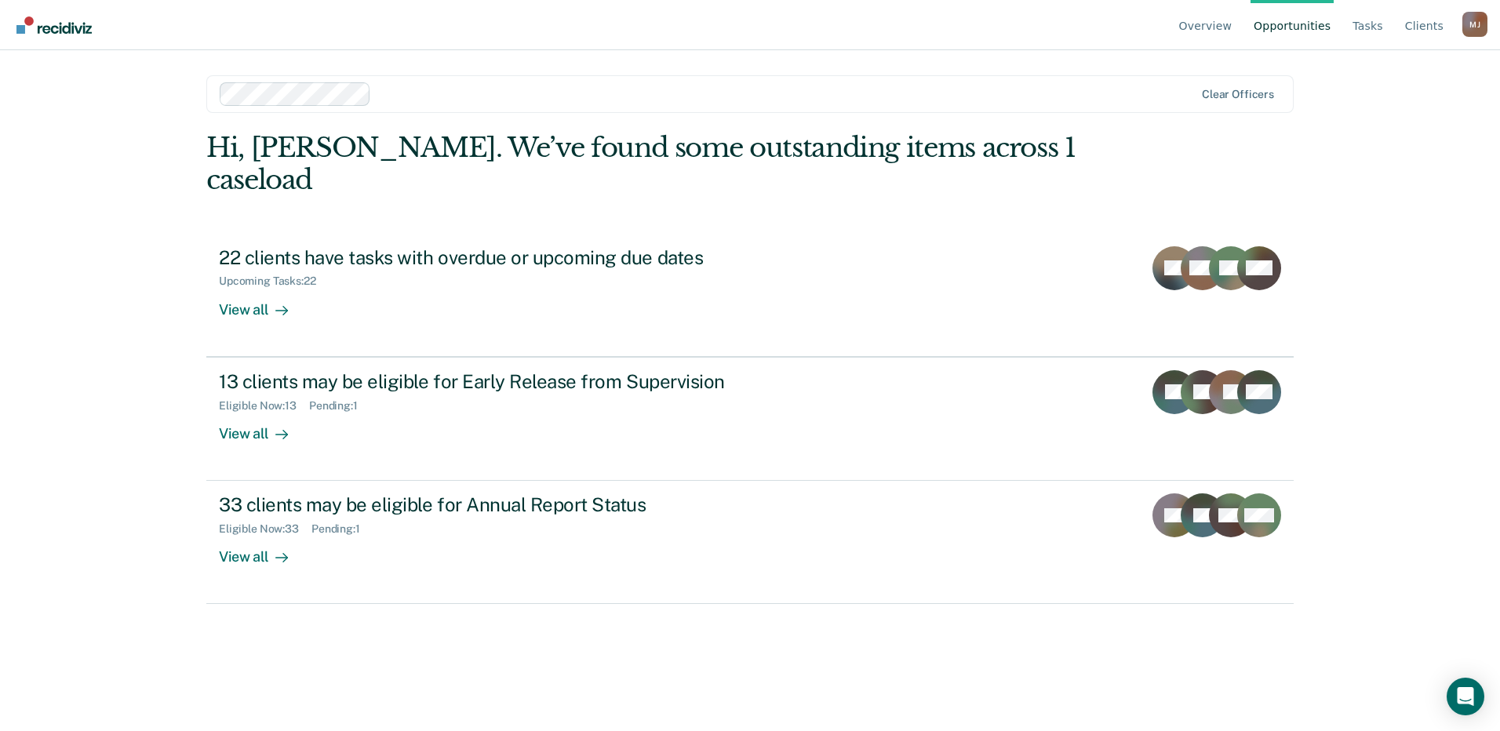
click at [1317, 29] on link "Opportunities" at bounding box center [1292, 25] width 83 height 50
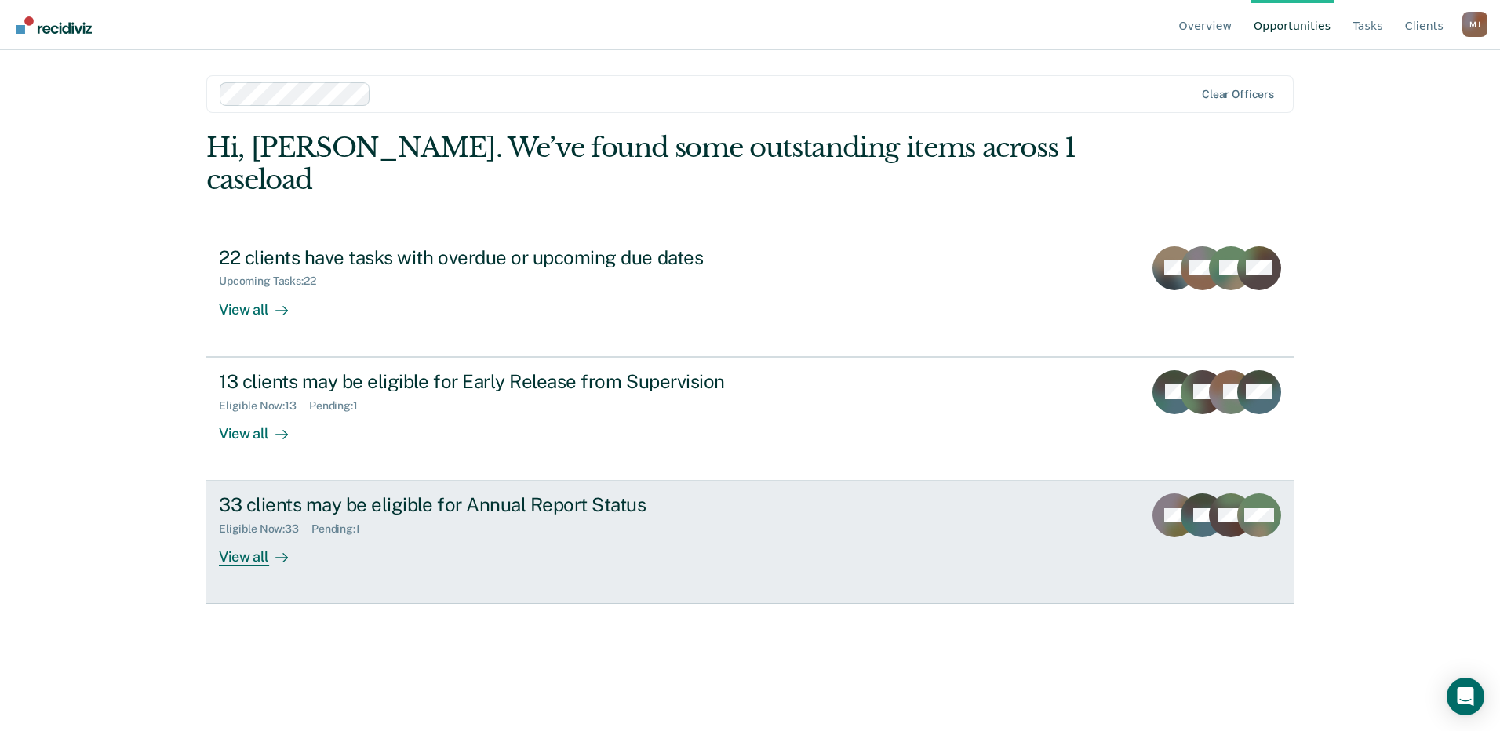
click at [275, 552] on icon at bounding box center [281, 558] width 13 height 13
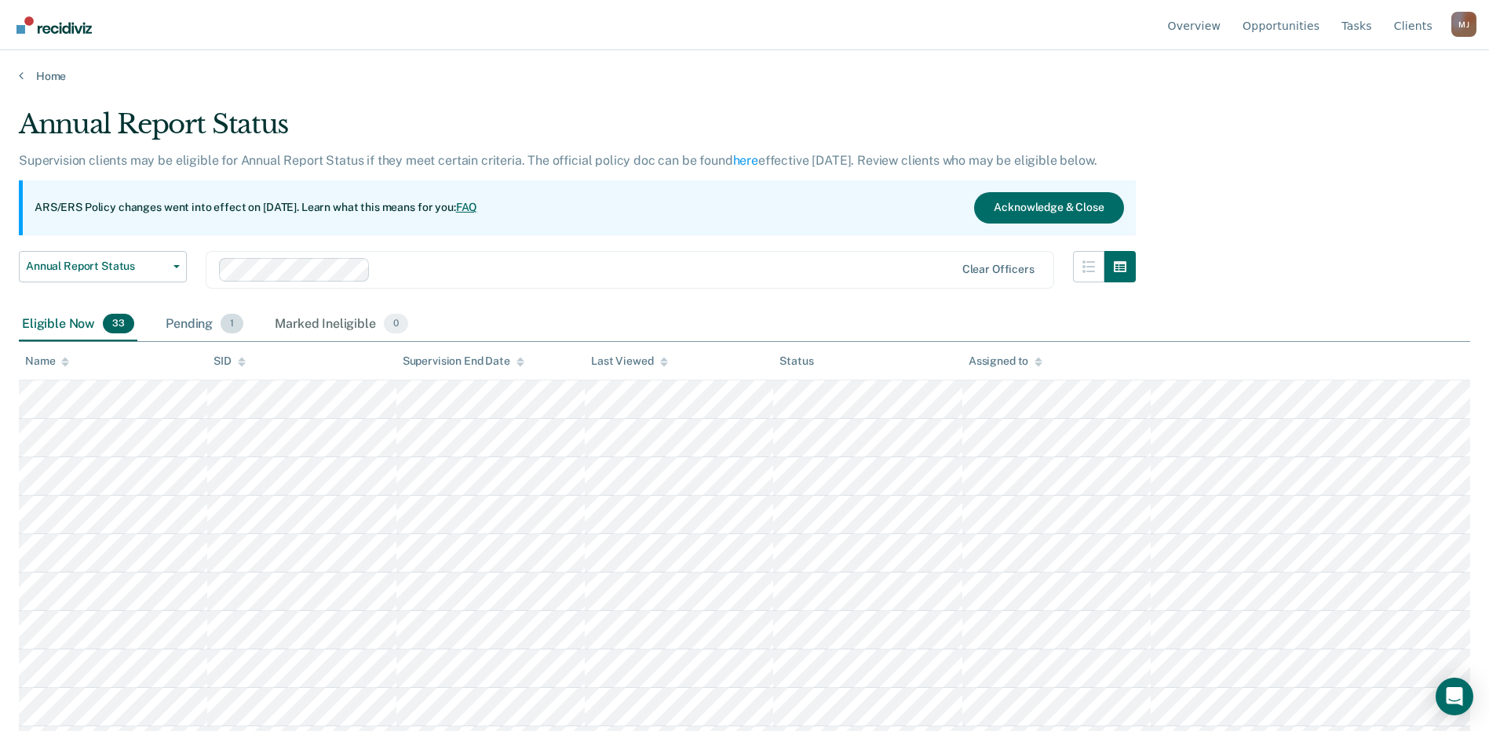
click at [175, 327] on div "Pending 1" at bounding box center [204, 325] width 84 height 35
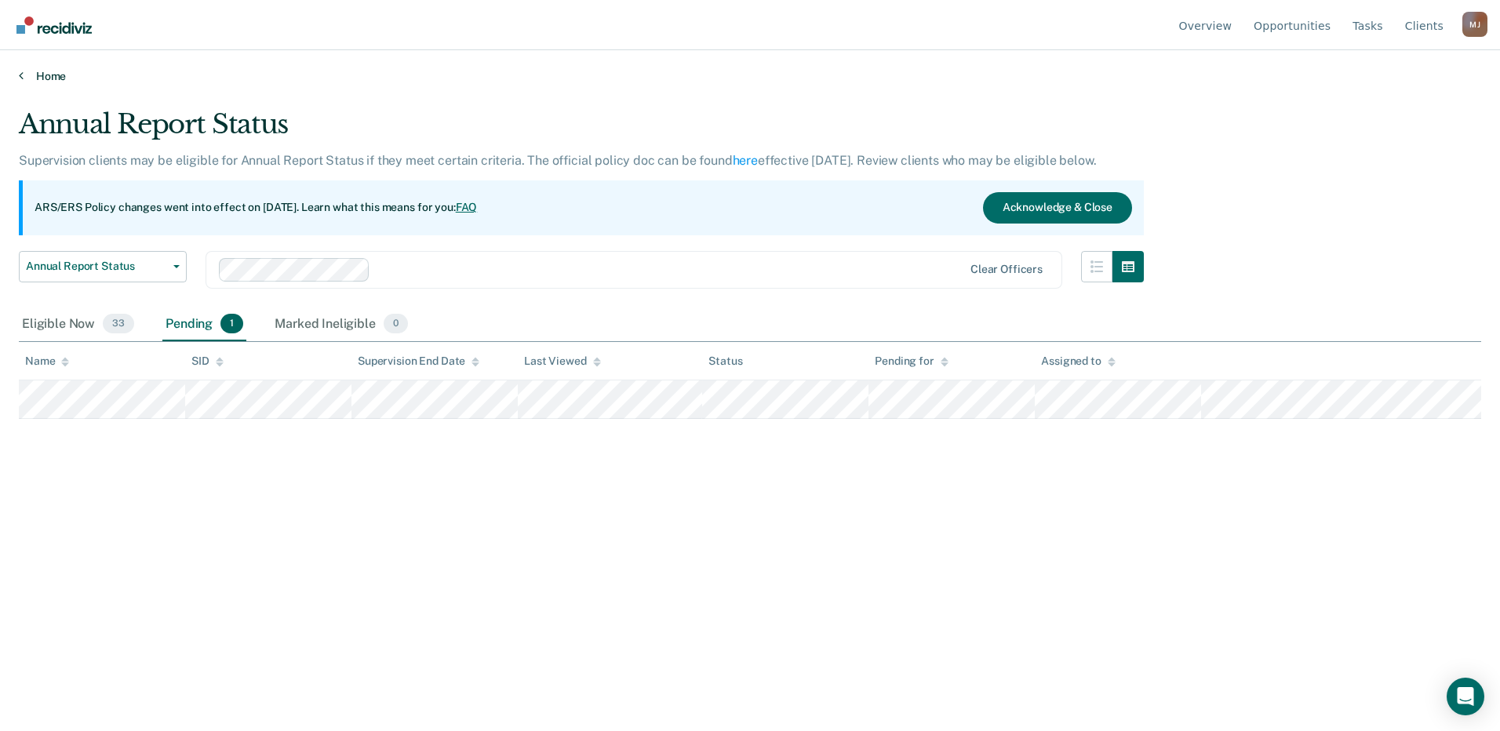
click at [58, 71] on link "Home" at bounding box center [750, 76] width 1463 height 14
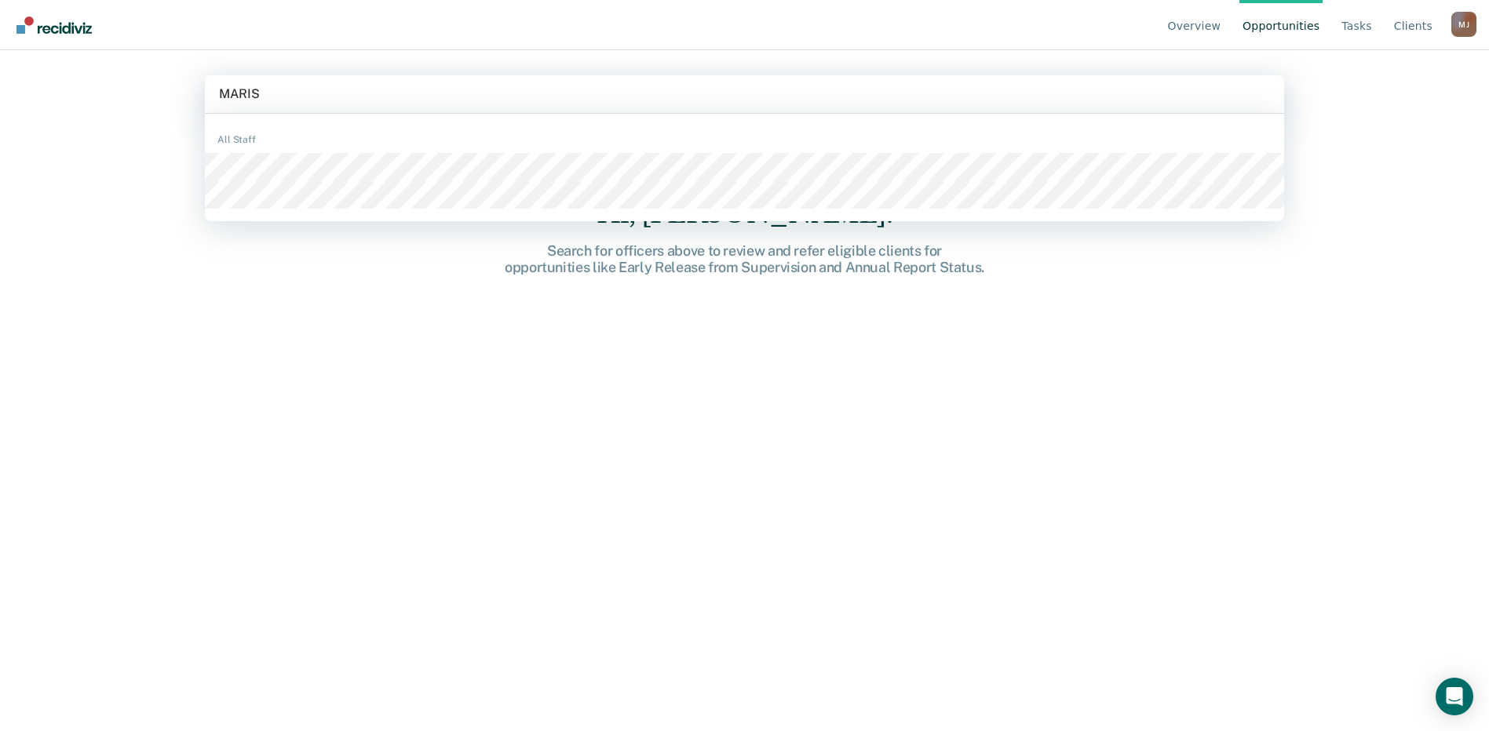
type input "MARISA"
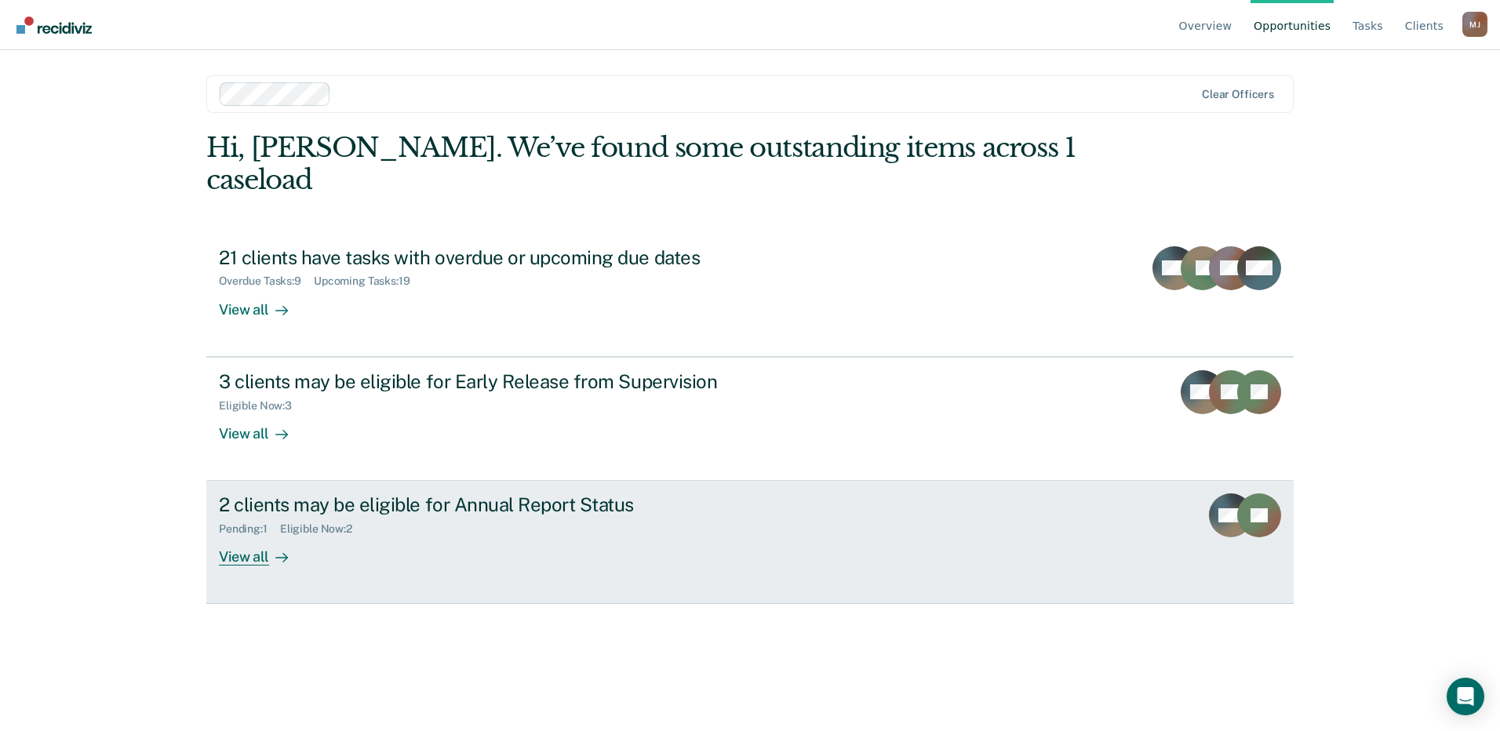
click at [249, 536] on div "View all" at bounding box center [263, 551] width 88 height 31
